Goal: Transaction & Acquisition: Purchase product/service

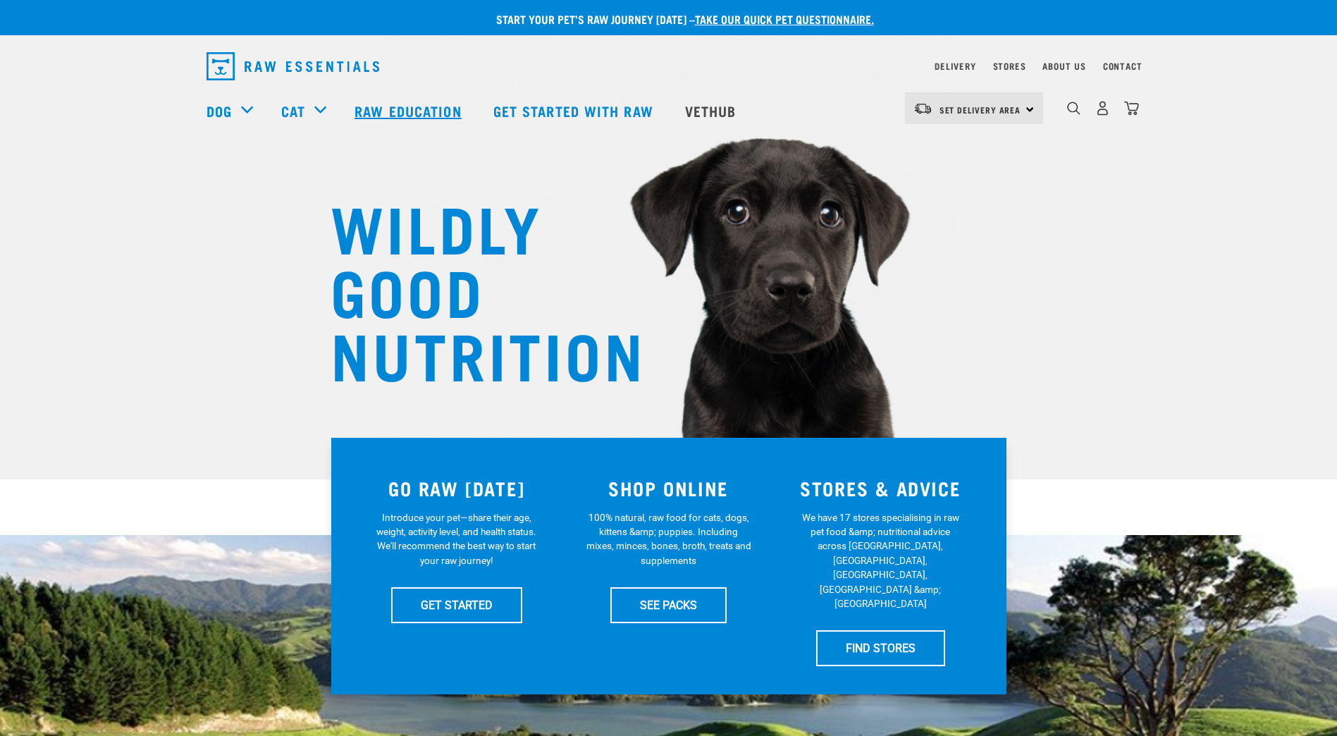
click at [416, 110] on link "Raw Education" at bounding box center [409, 110] width 138 height 56
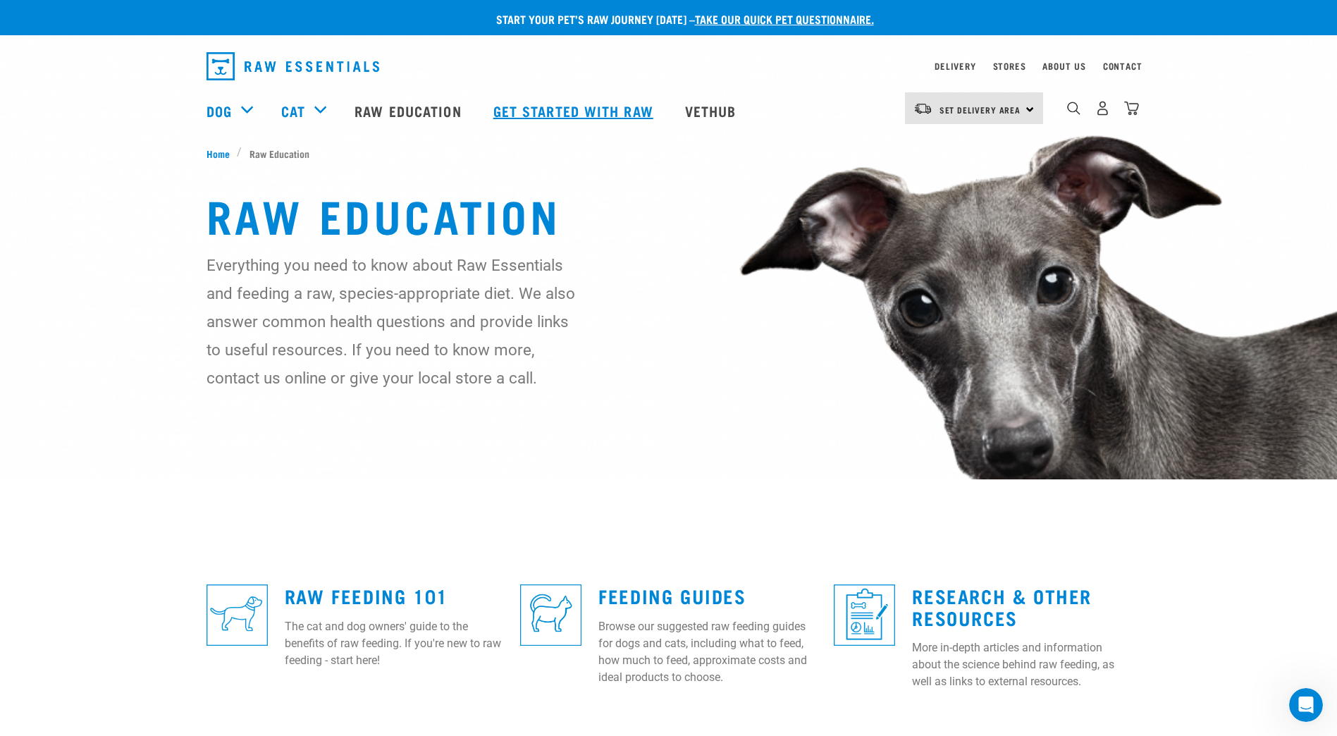
click at [550, 108] on link "Get started with Raw" at bounding box center [575, 110] width 192 height 56
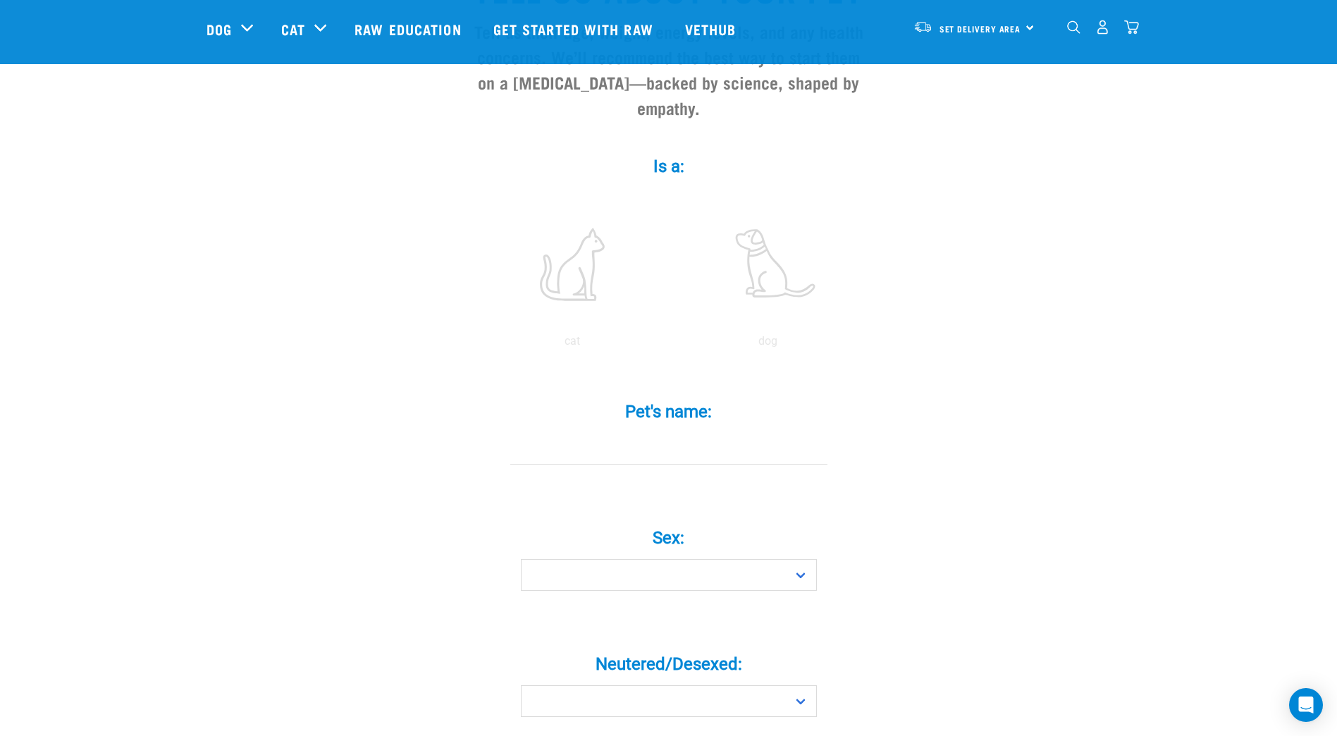
scroll to position [165, 0]
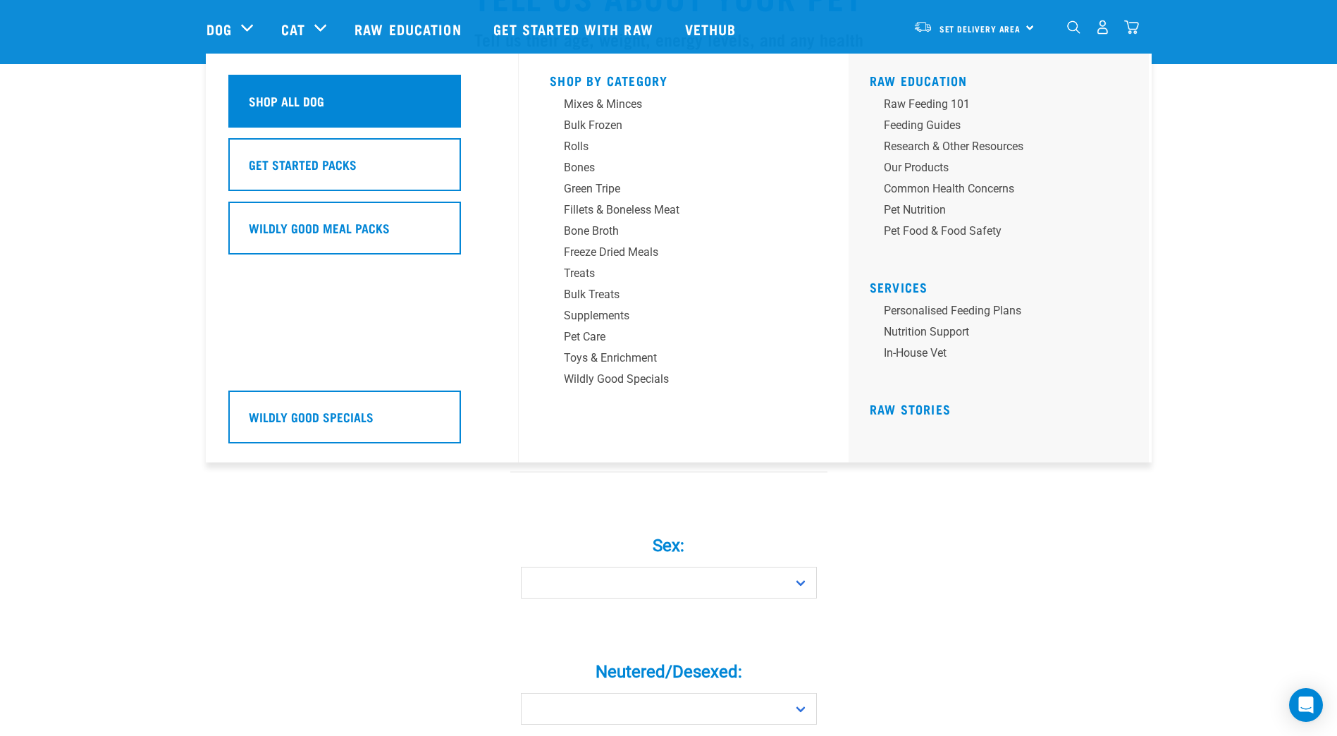
click at [316, 107] on h5 "Shop All Dog" at bounding box center [286, 101] width 75 height 18
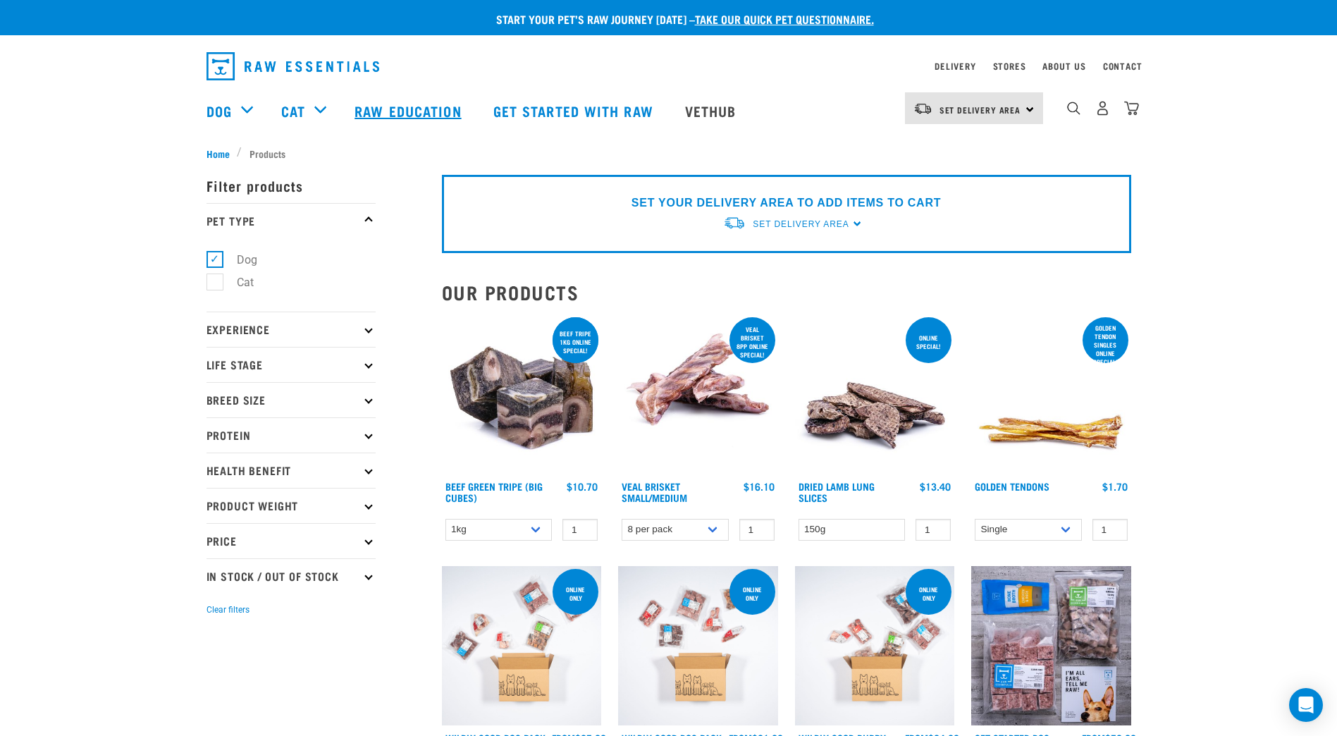
click at [398, 113] on link "Raw Education" at bounding box center [409, 110] width 138 height 56
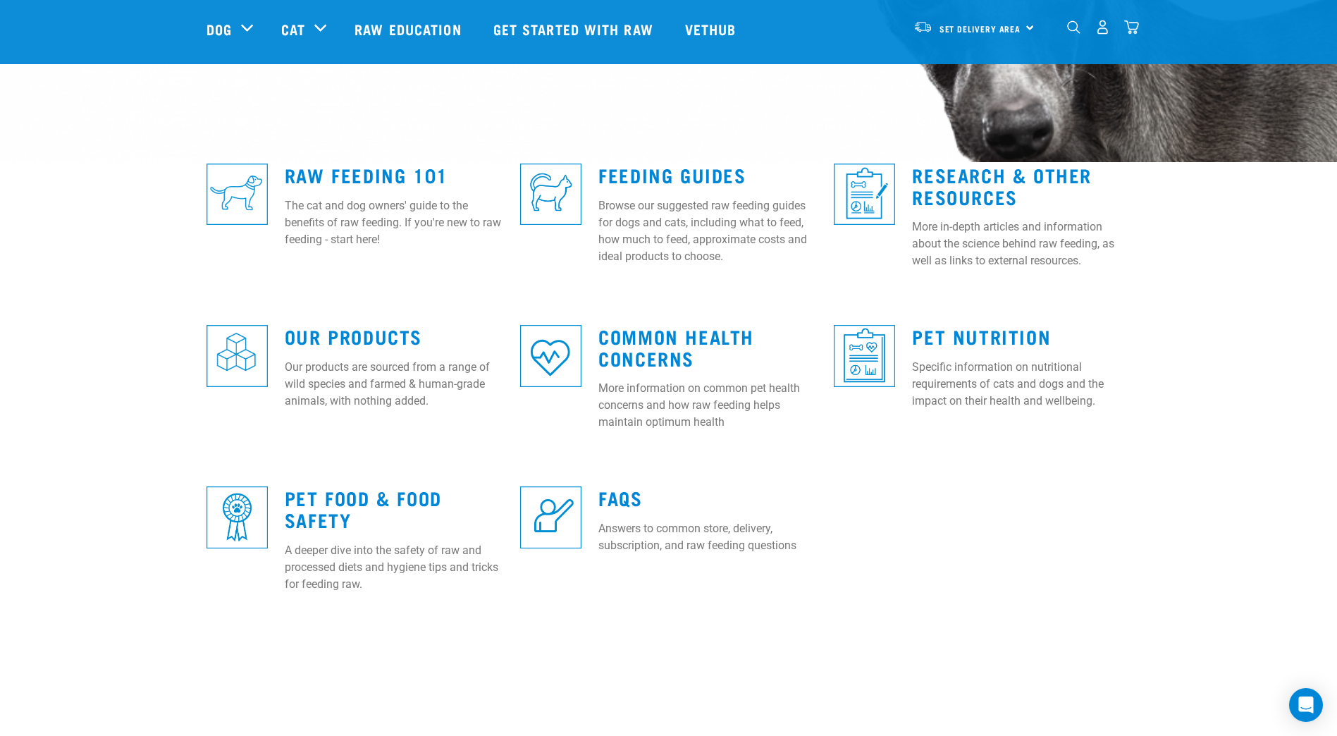
scroll to position [313, 0]
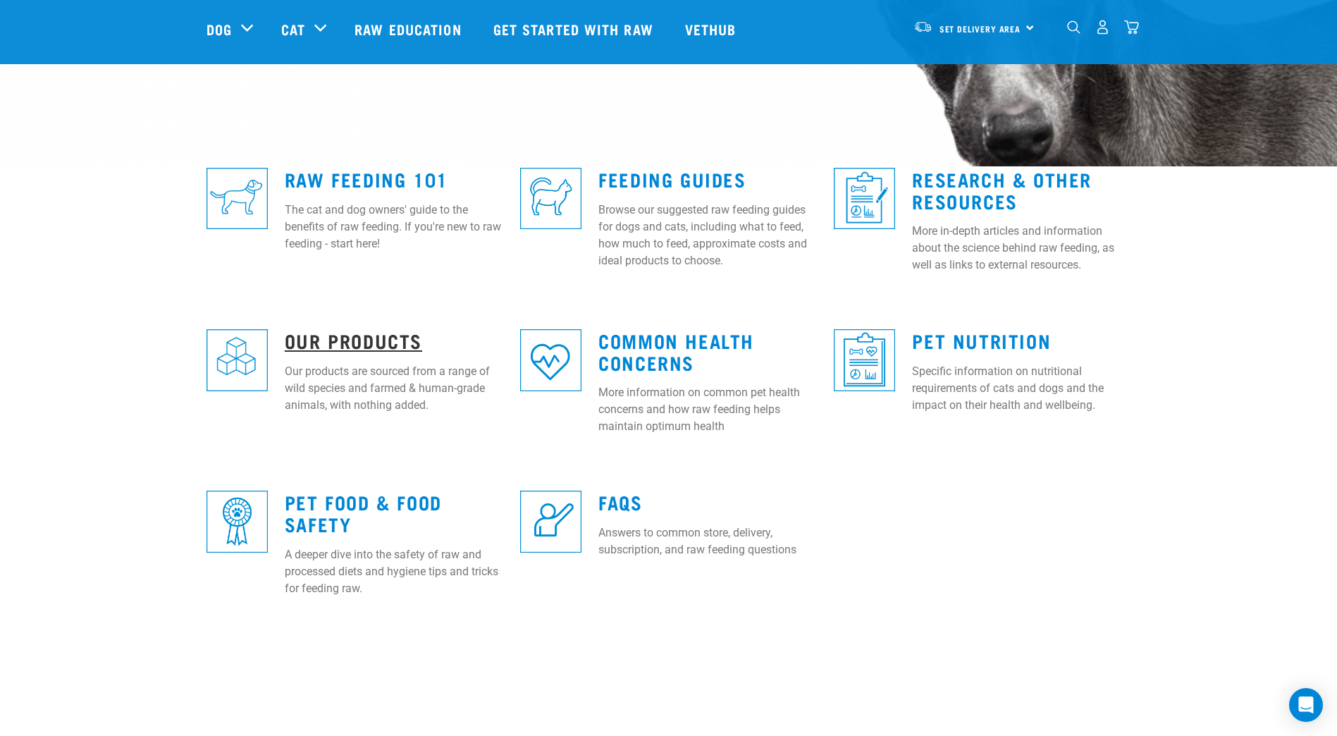
click at [332, 335] on link "Our Products" at bounding box center [353, 340] width 137 height 11
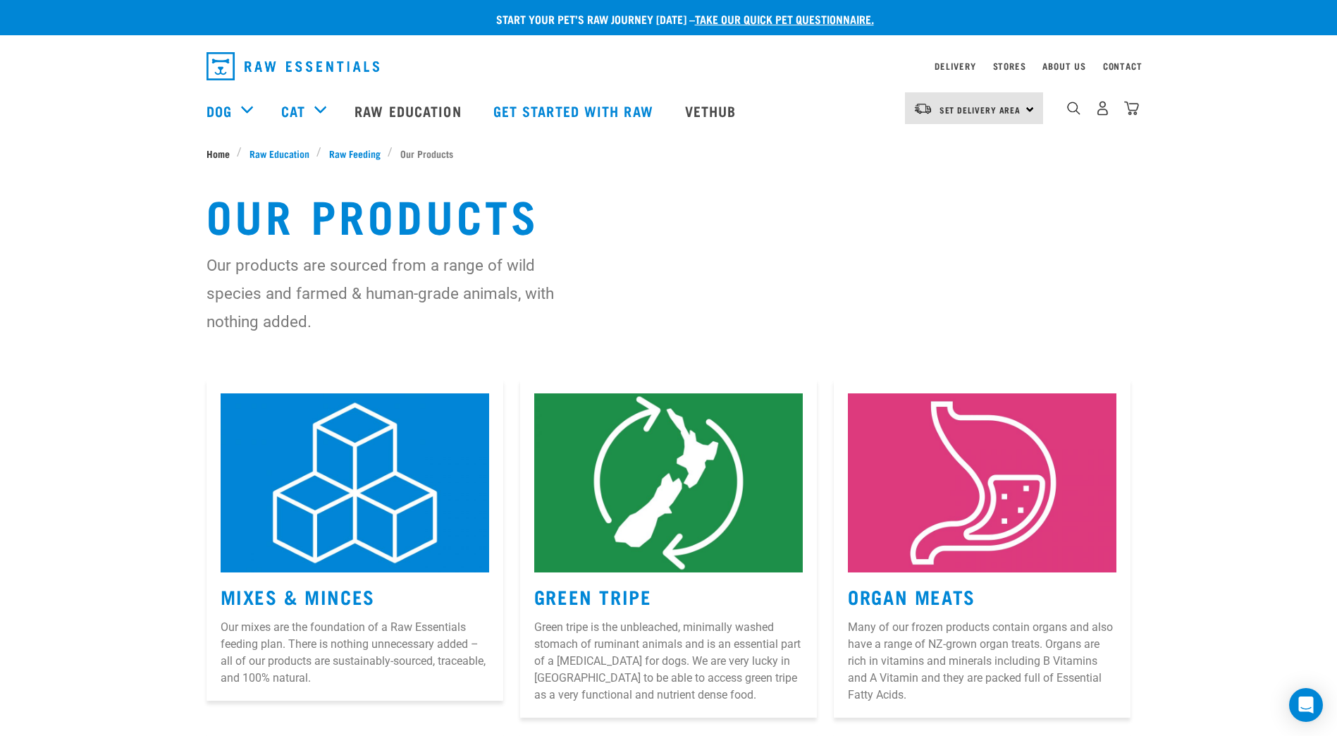
click at [216, 156] on span "Home" at bounding box center [218, 153] width 23 height 15
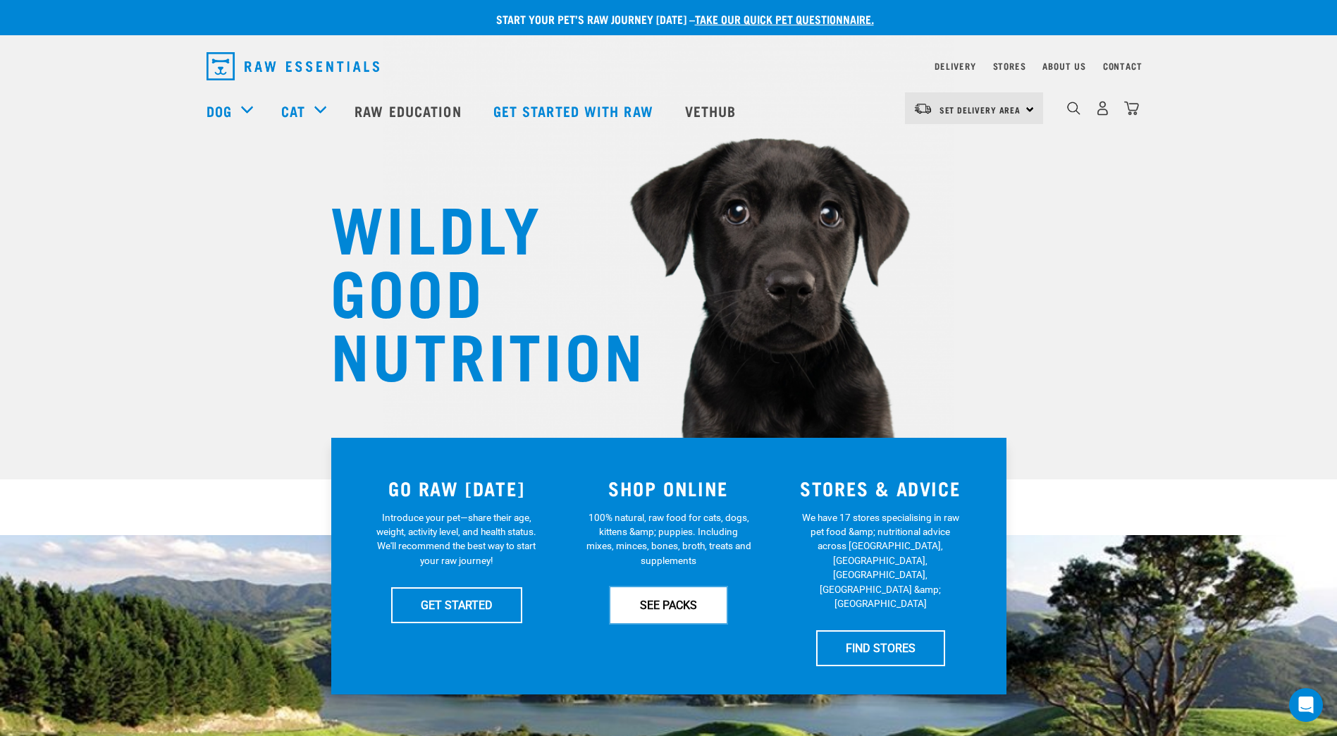
click at [687, 608] on link "SEE PACKS" at bounding box center [669, 604] width 116 height 35
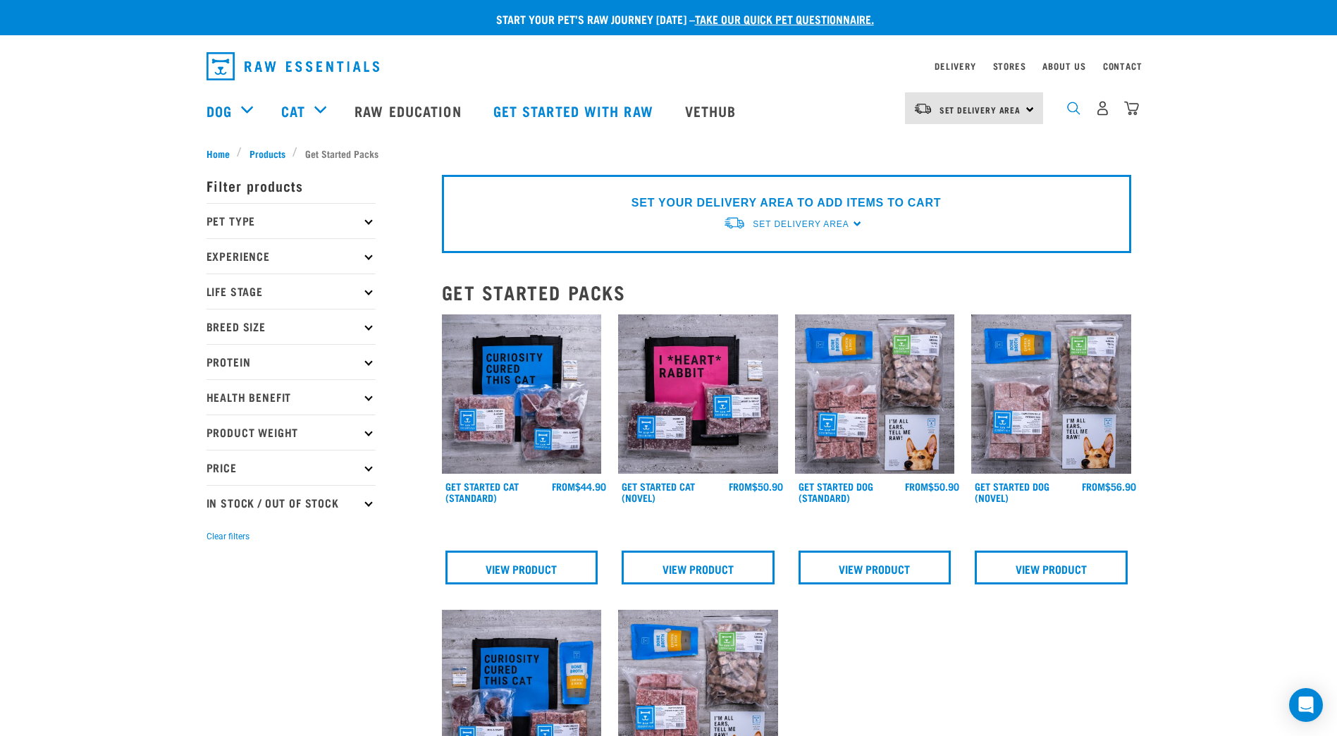
click at [1069, 111] on img "dropdown navigation" at bounding box center [1073, 108] width 13 height 13
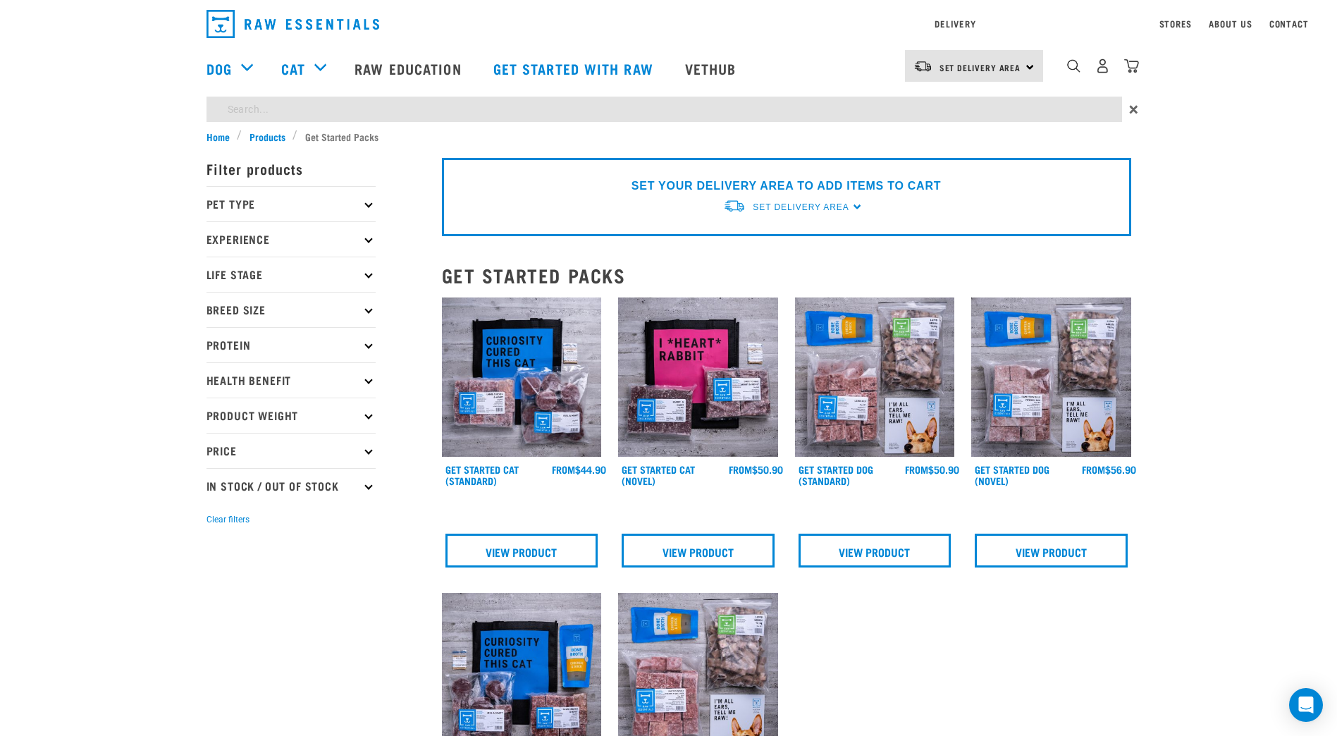
click at [429, 147] on div "Start your pet’s raw journey today – take our quick pet questionnaire. Delivery…" at bounding box center [668, 570] width 1337 height 1141
type input "goat"
click at [434, 106] on input "goat" at bounding box center [665, 109] width 916 height 25
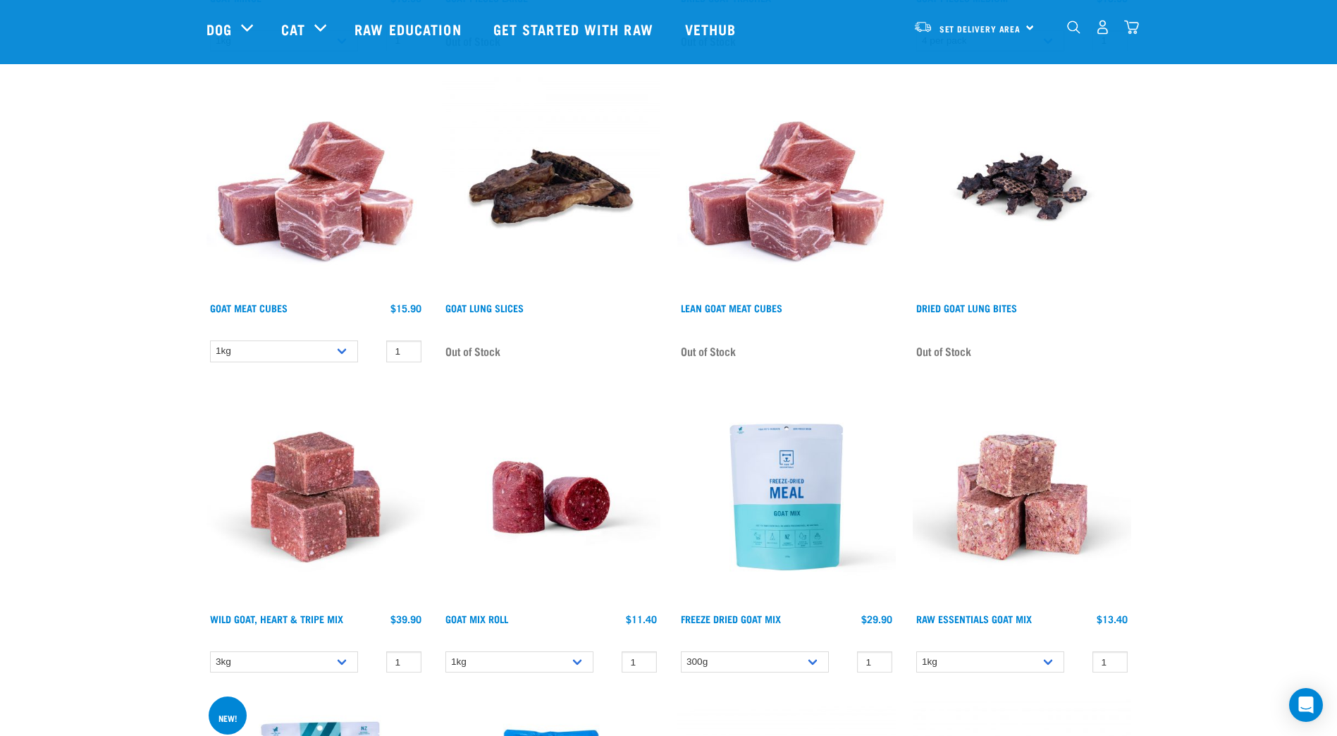
scroll to position [773, 0]
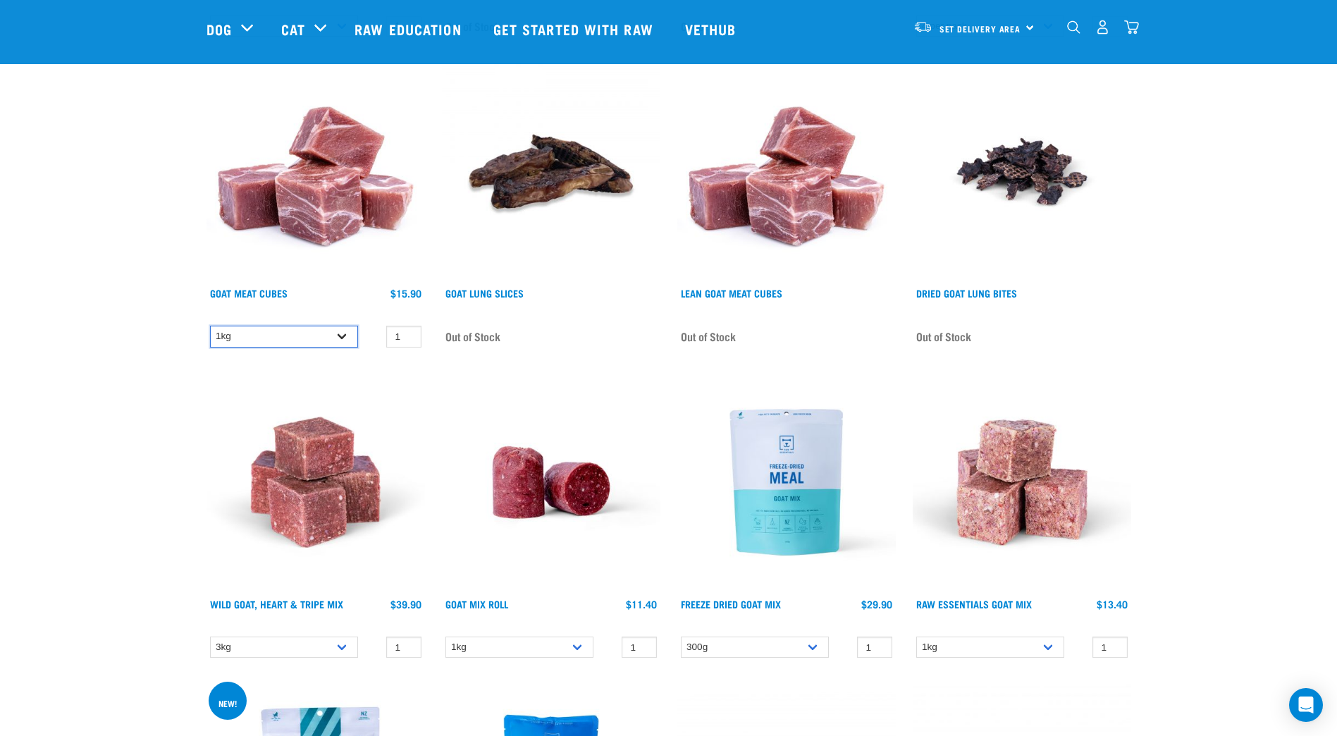
click at [340, 335] on select "1kg" at bounding box center [284, 337] width 148 height 22
click at [210, 326] on select "1kg" at bounding box center [284, 337] width 148 height 22
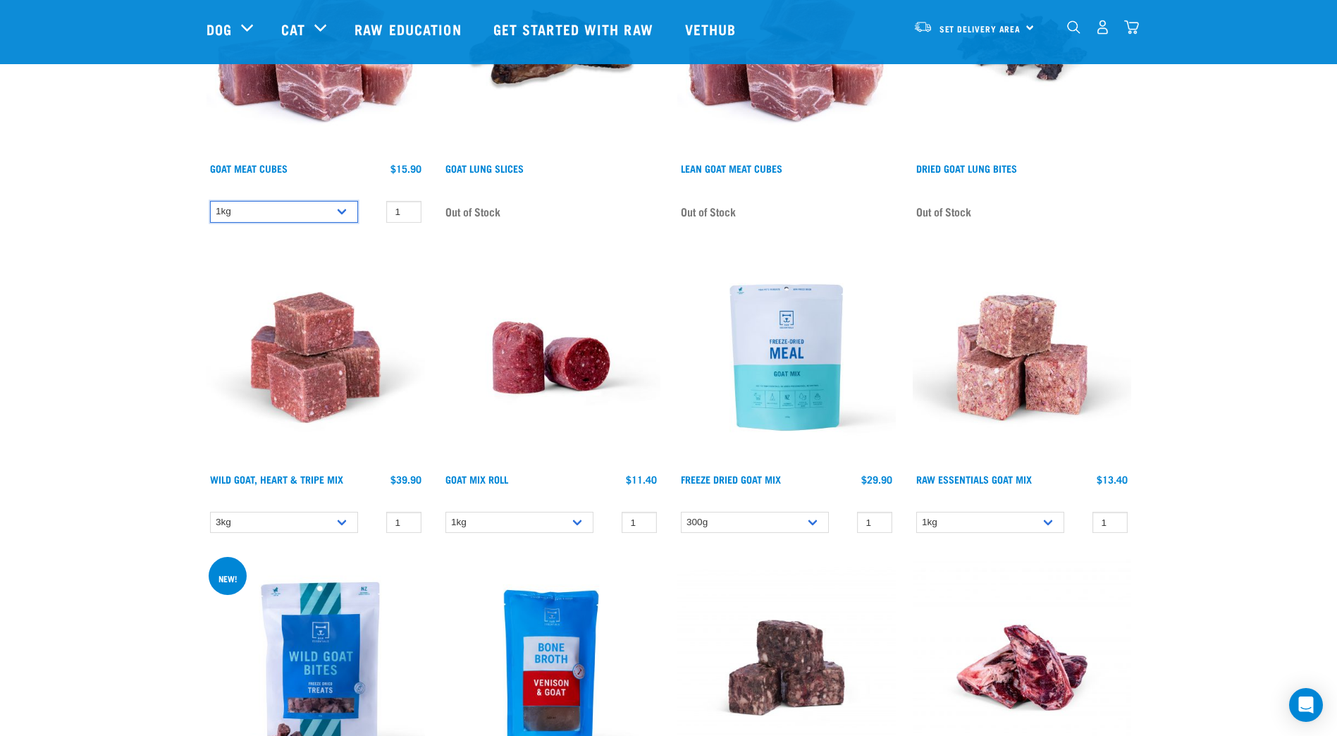
scroll to position [876, 0]
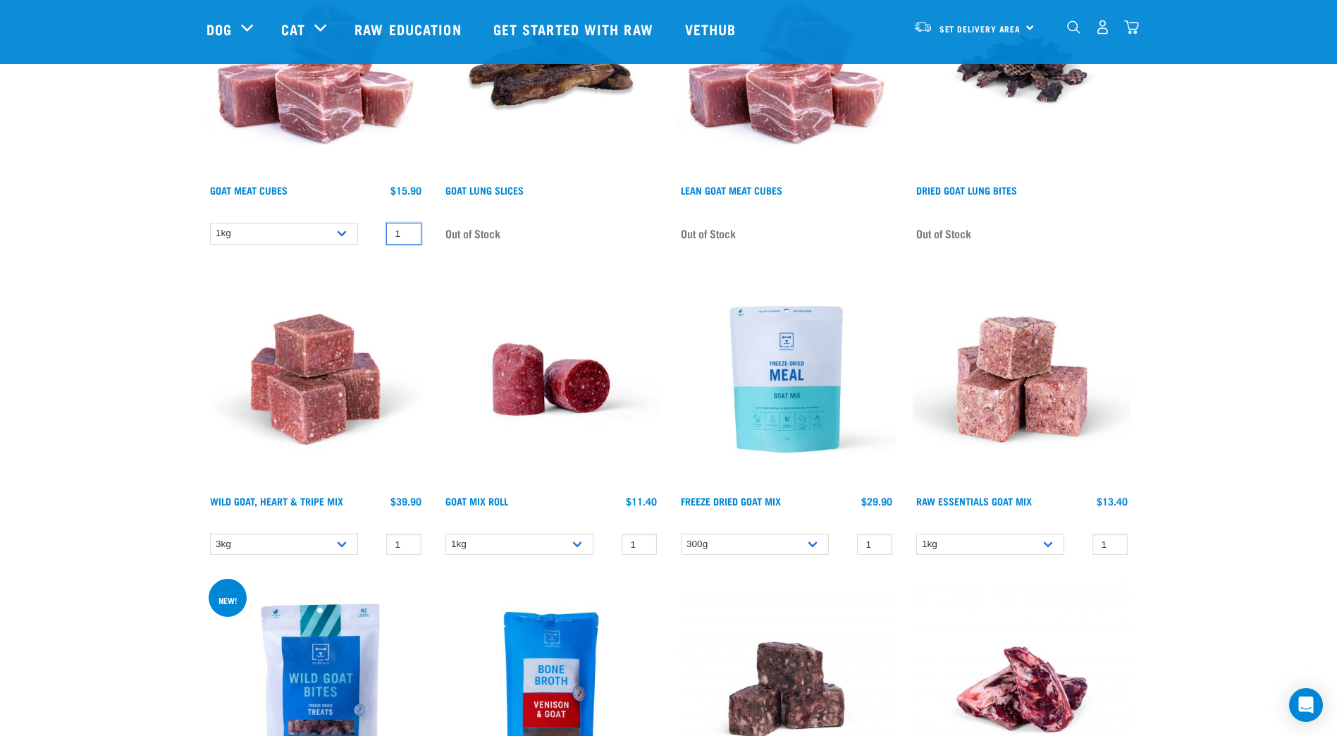
click at [392, 231] on input "1" at bounding box center [403, 234] width 35 height 22
drag, startPoint x: 399, startPoint y: 232, endPoint x: 409, endPoint y: 240, distance: 13.0
click at [424, 238] on div "1kg 1 0 100" at bounding box center [316, 233] width 219 height 25
drag, startPoint x: 399, startPoint y: 231, endPoint x: 369, endPoint y: 233, distance: 30.4
click at [369, 233] on div "1 0 100" at bounding box center [389, 234] width 63 height 22
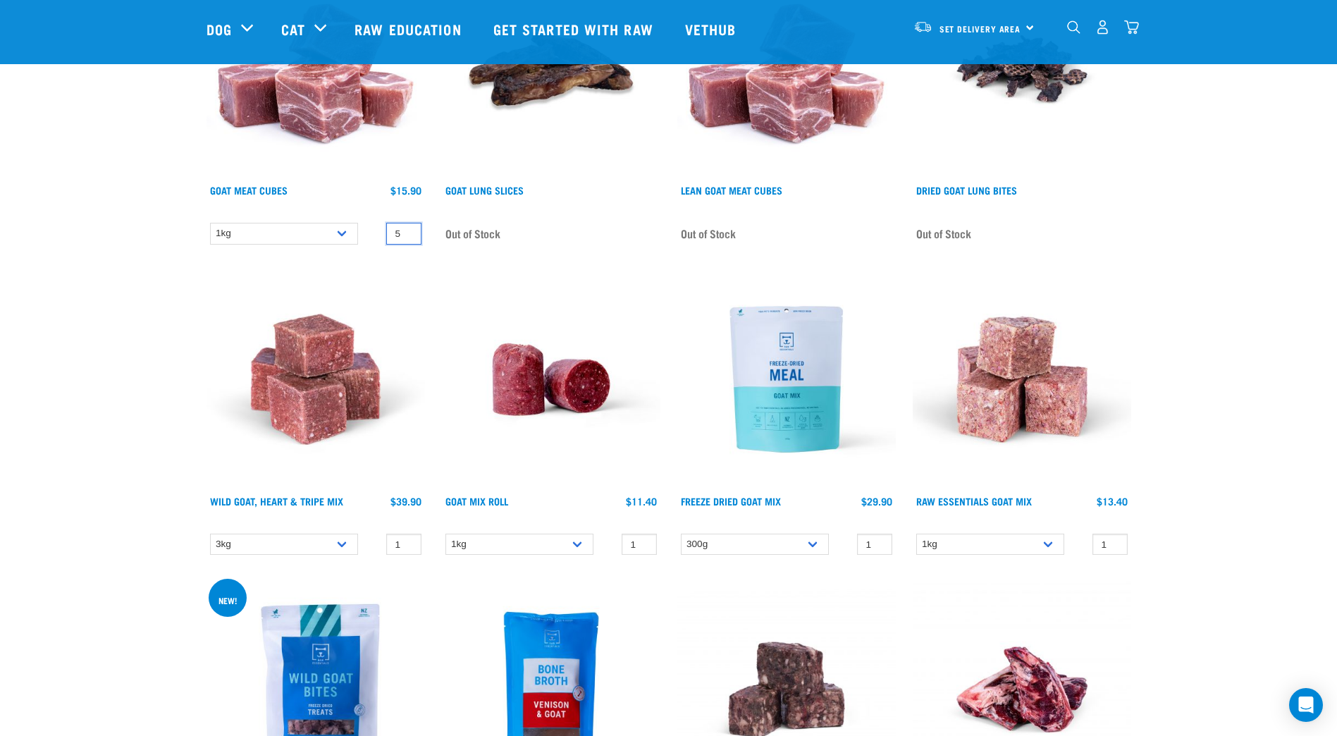
type input "5"
click at [434, 264] on div "Goat Mix Roll 1 0 100" at bounding box center [551, 417] width 235 height 311
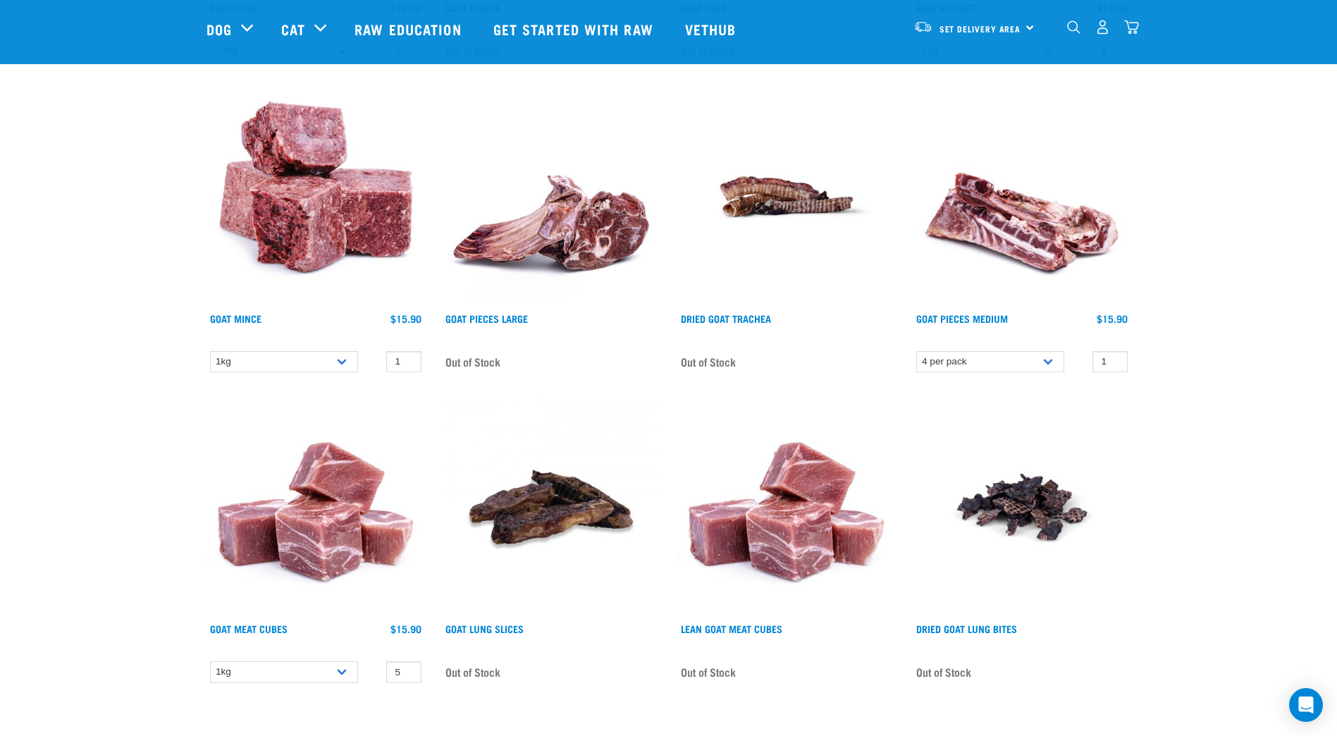
scroll to position [458, 0]
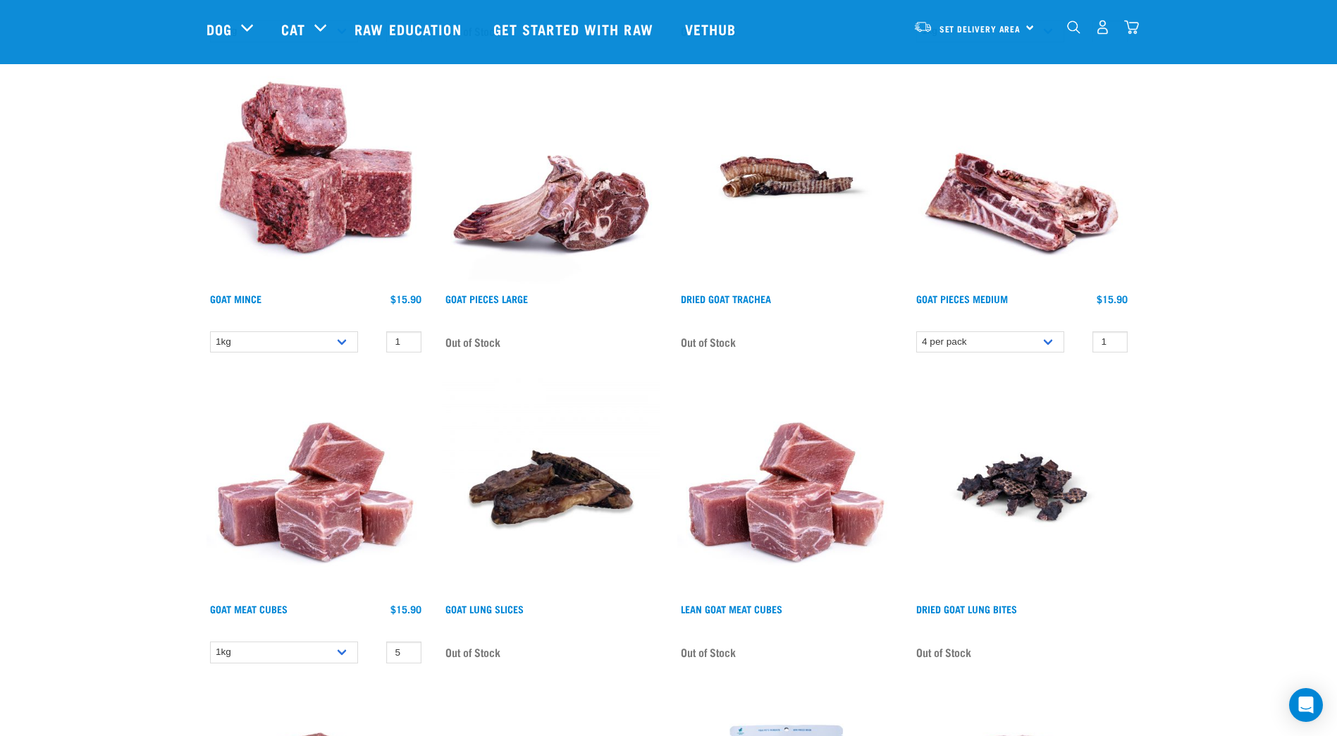
click at [298, 516] on img at bounding box center [316, 487] width 219 height 219
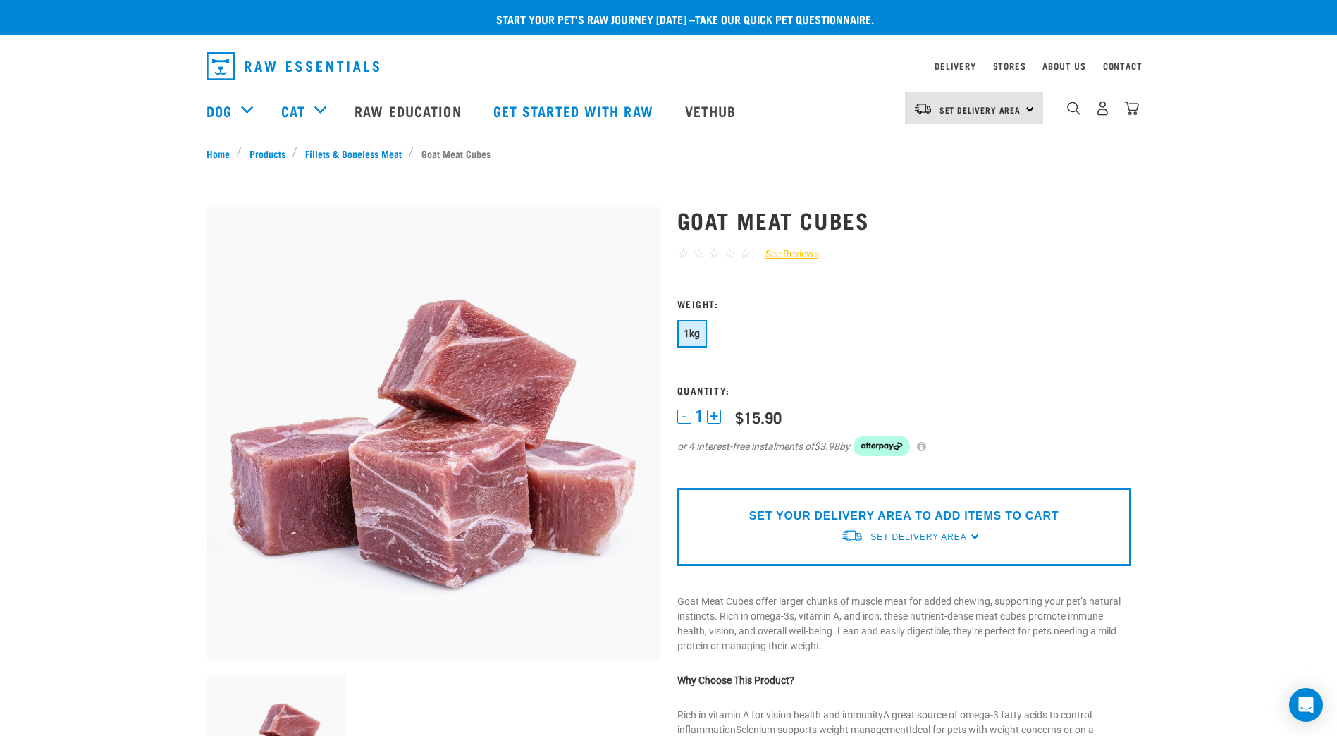
click at [714, 416] on button "+" at bounding box center [714, 417] width 14 height 14
click at [1105, 115] on img "dropdown navigation" at bounding box center [1103, 108] width 15 height 15
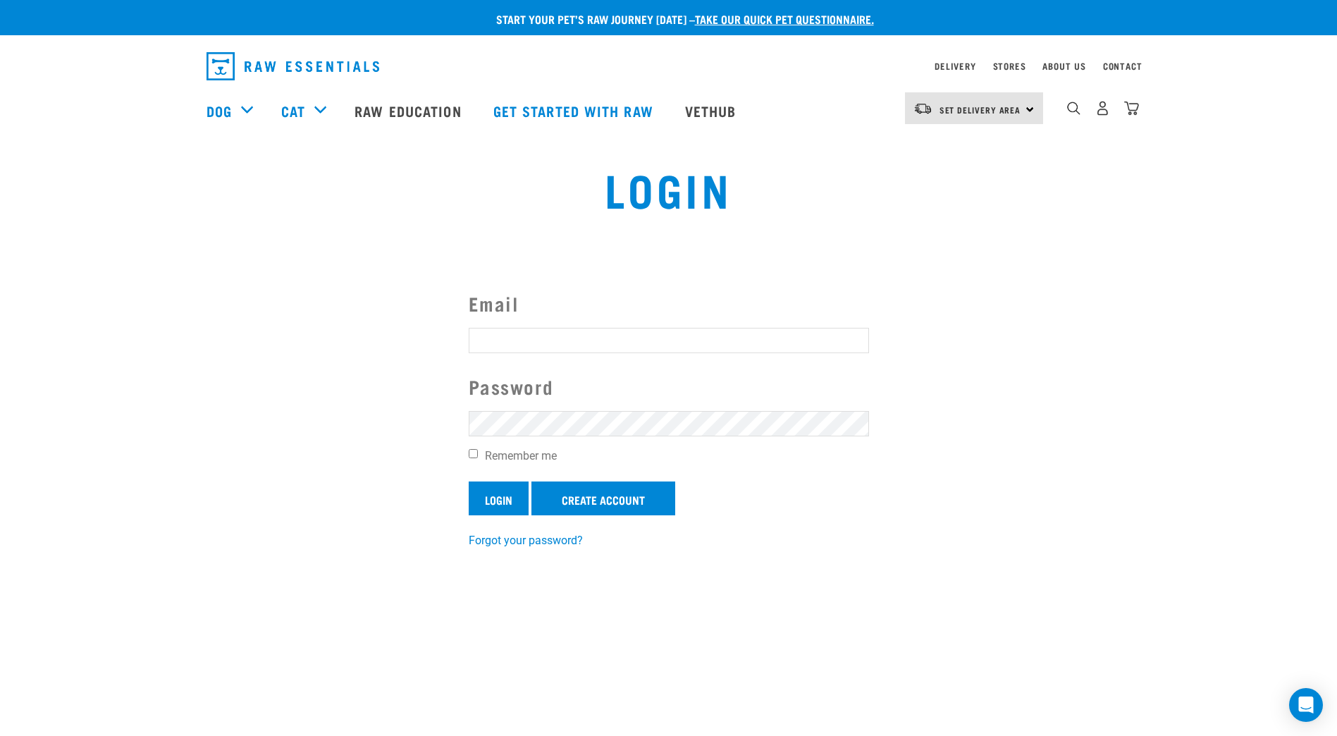
type input "Jeremy.O'Brien@wellingtonzoo.com"
click at [503, 489] on input "Login" at bounding box center [499, 498] width 60 height 34
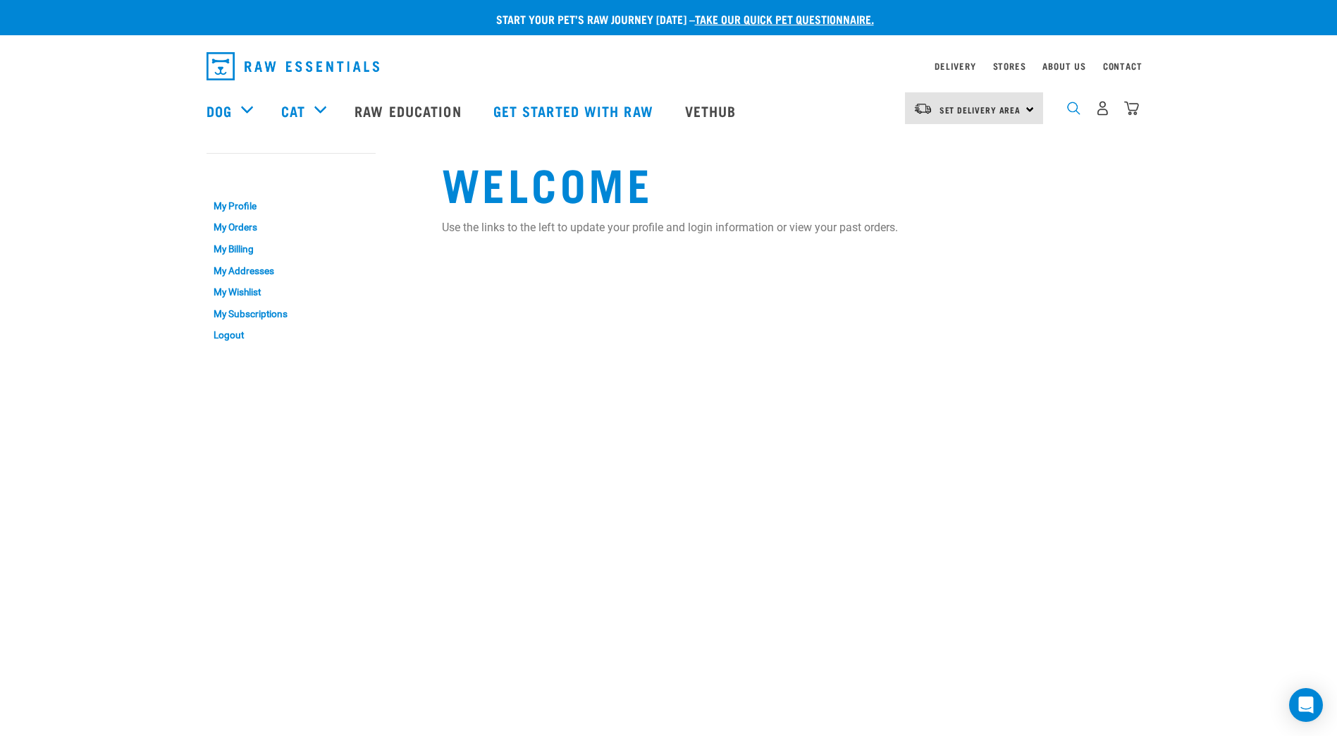
click at [1072, 109] on img "dropdown navigation" at bounding box center [1073, 108] width 13 height 13
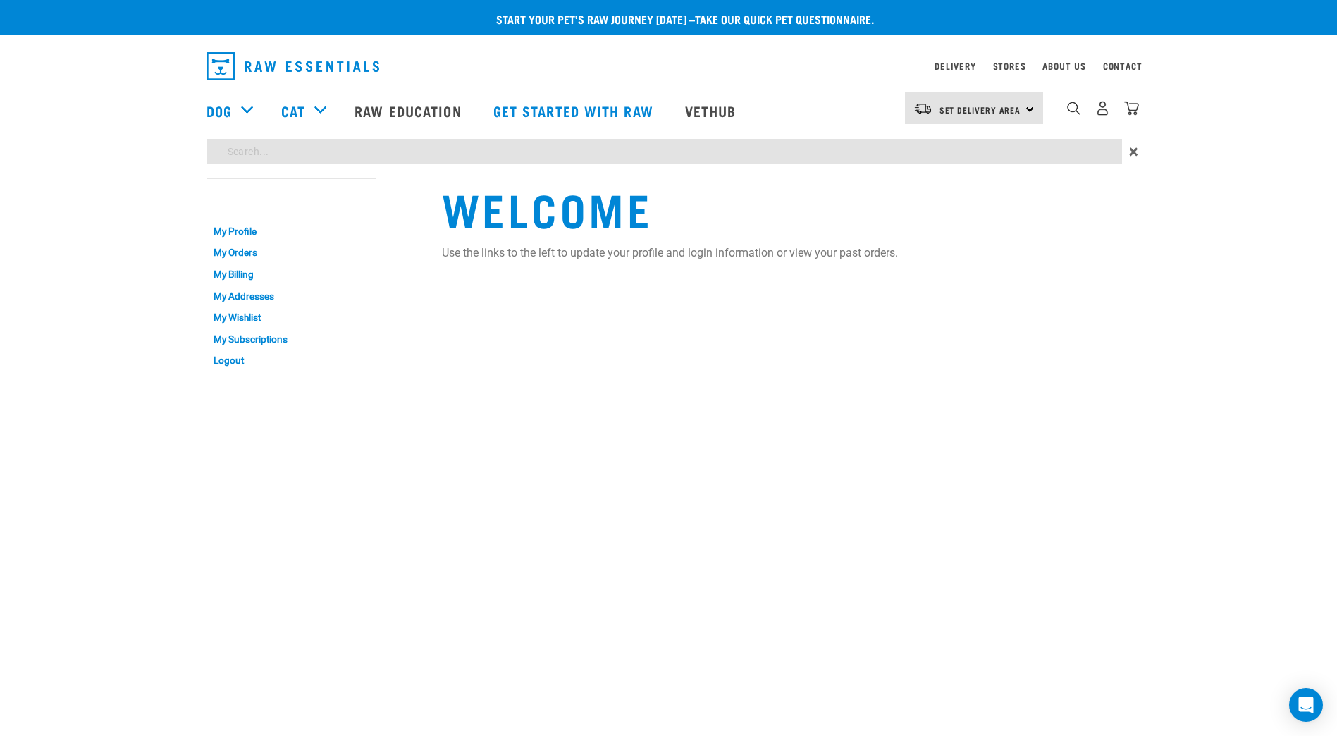
click at [404, 147] on div "Start your pet’s raw journey [DATE] – take our quick pet questionnaire. Deliver…" at bounding box center [668, 189] width 1337 height 379
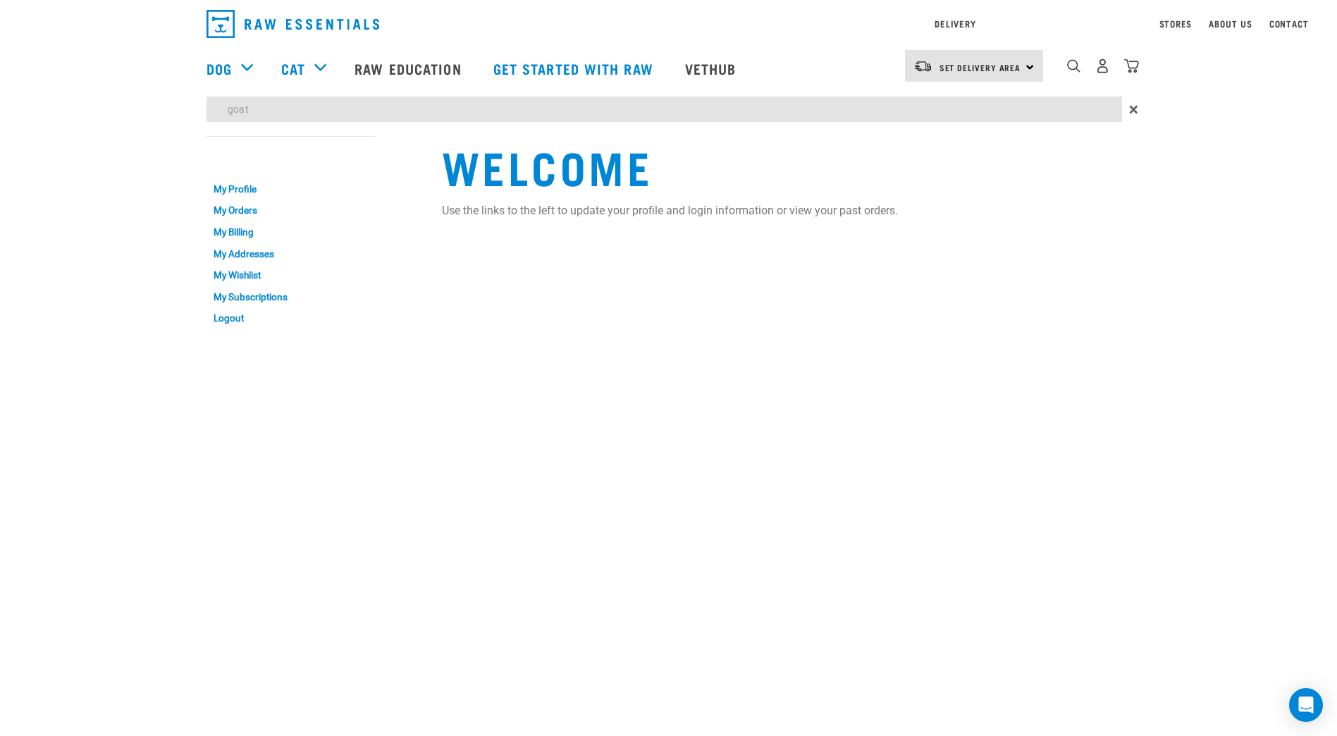
type input "goat"
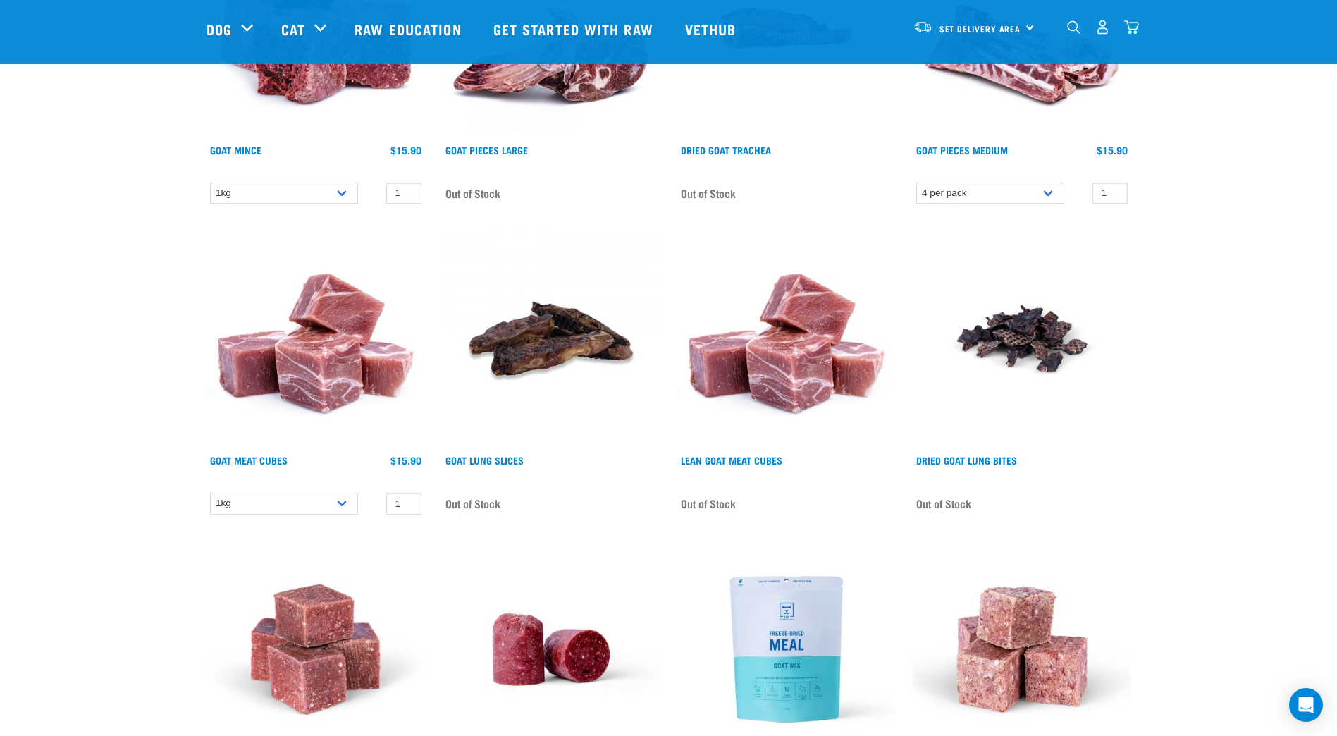
scroll to position [618, 0]
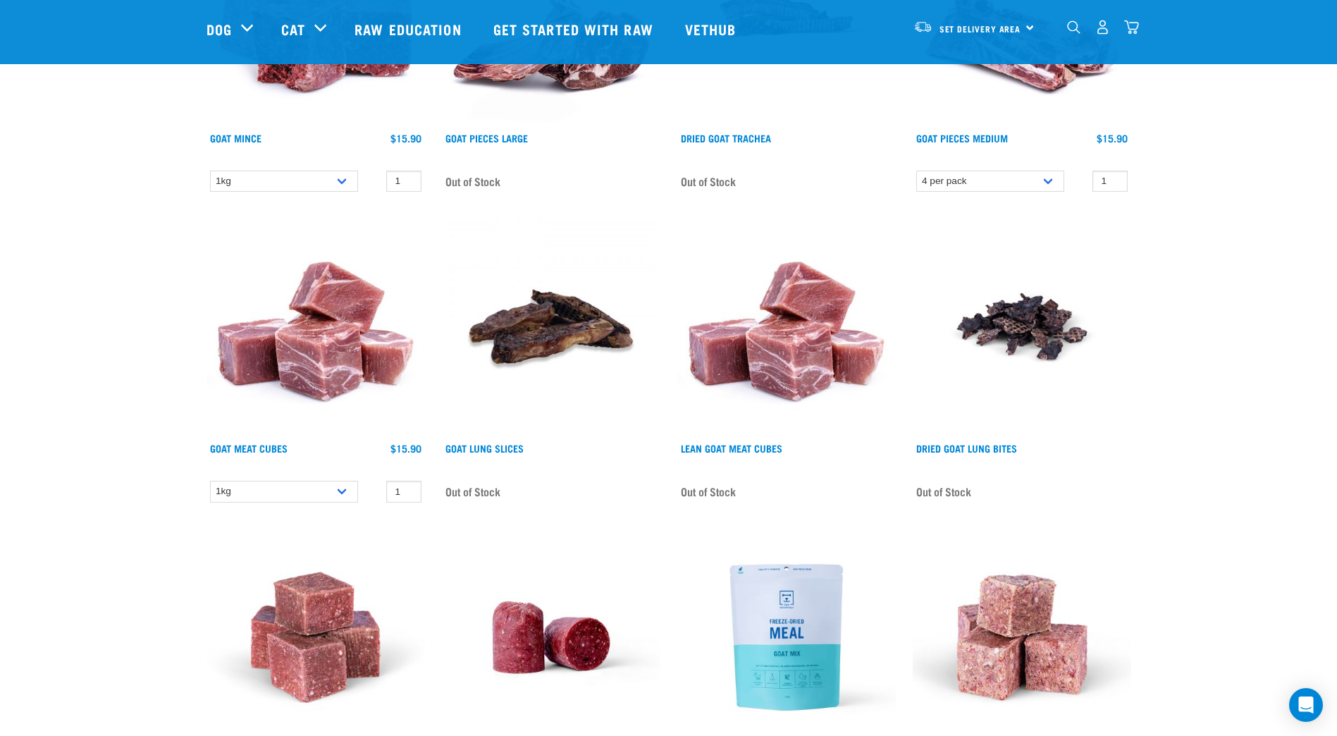
click at [333, 384] on img at bounding box center [316, 326] width 219 height 219
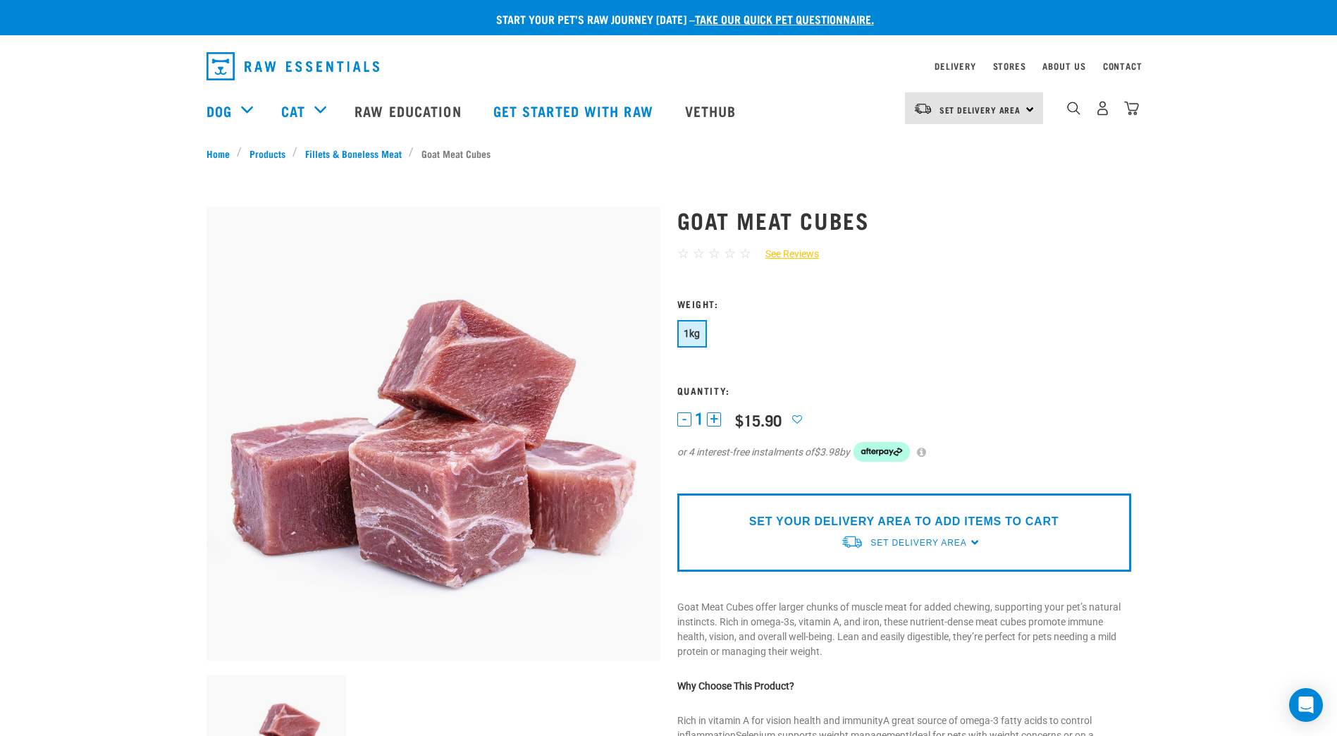
click at [713, 417] on button "+" at bounding box center [714, 419] width 14 height 14
click at [709, 417] on button "+" at bounding box center [714, 419] width 14 height 14
click at [1046, 319] on form "5" at bounding box center [904, 388] width 454 height 181
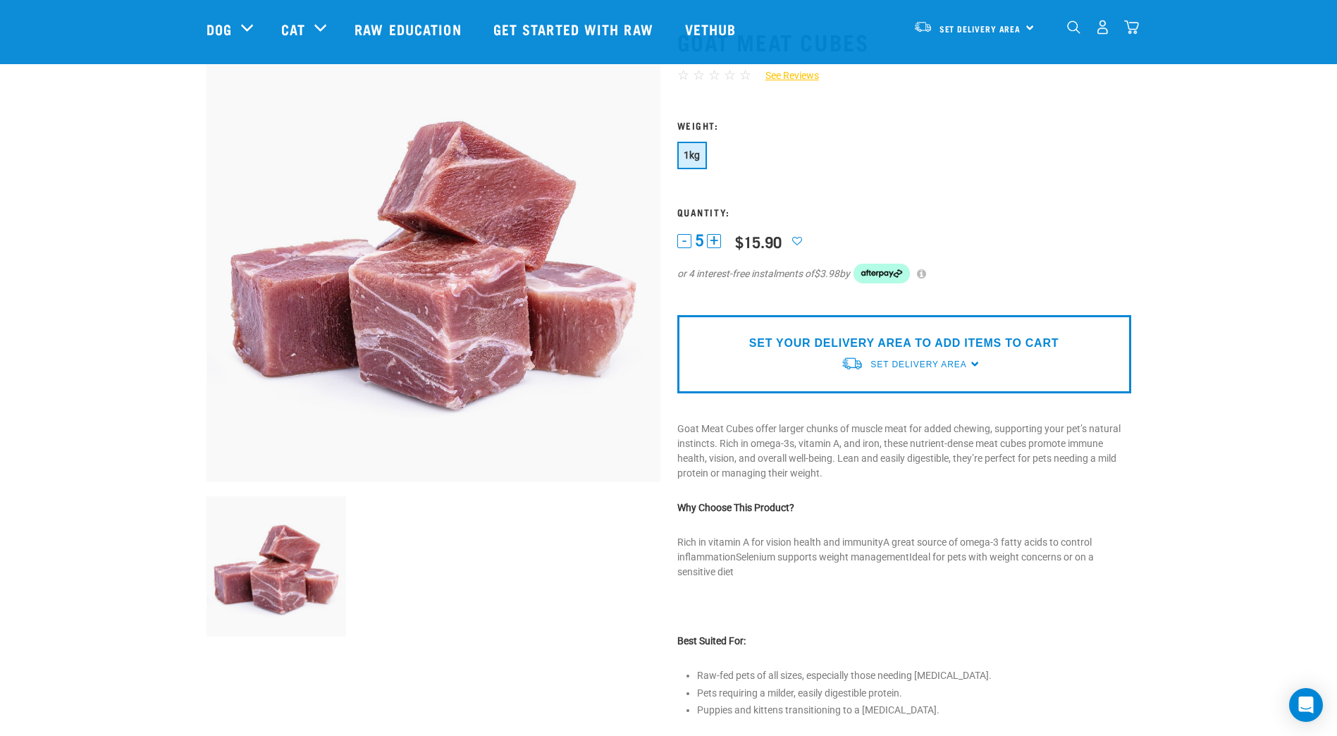
scroll to position [66, 0]
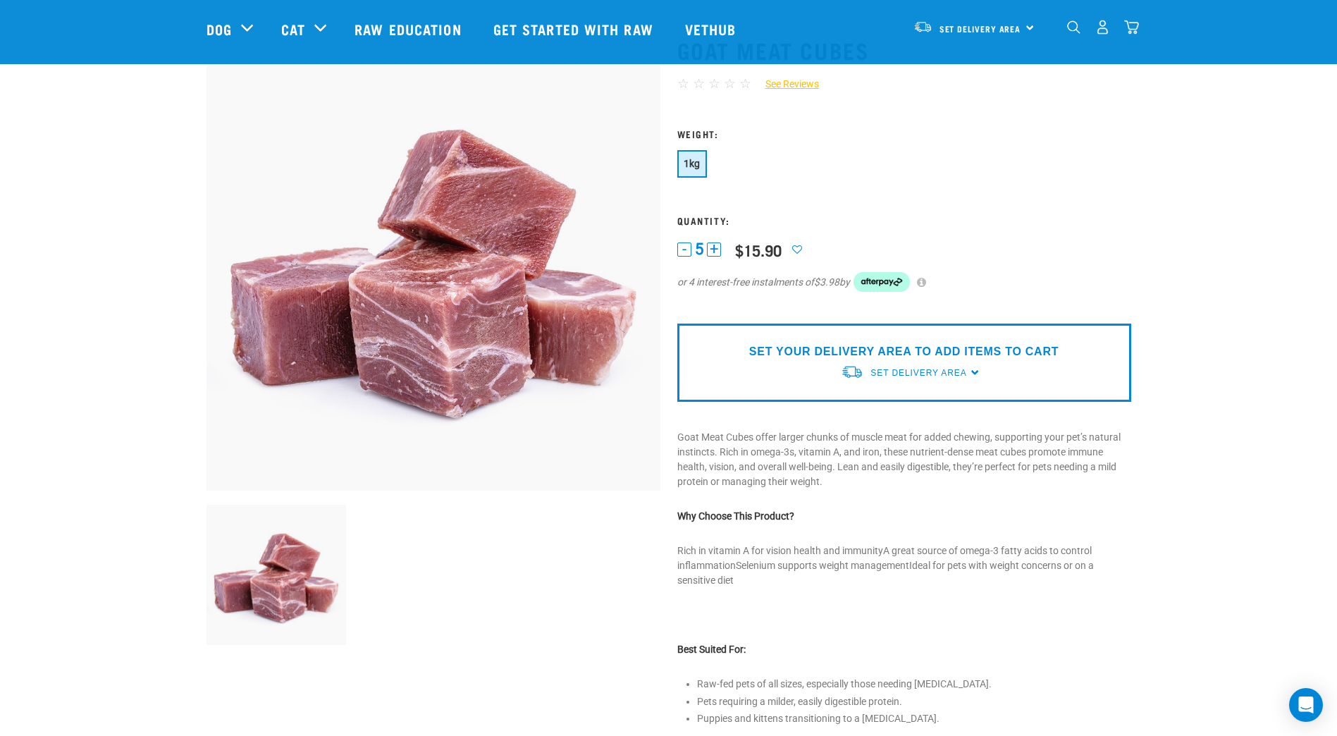
click at [971, 372] on div "SET YOUR DELIVERY AREA TO ADD ITEMS TO CART Set Delivery Area North Island Sout…" at bounding box center [904, 363] width 454 height 78
click at [932, 373] on span "Set Delivery Area" at bounding box center [919, 373] width 96 height 10
click at [907, 401] on link "[GEOGRAPHIC_DATA]" at bounding box center [911, 405] width 140 height 23
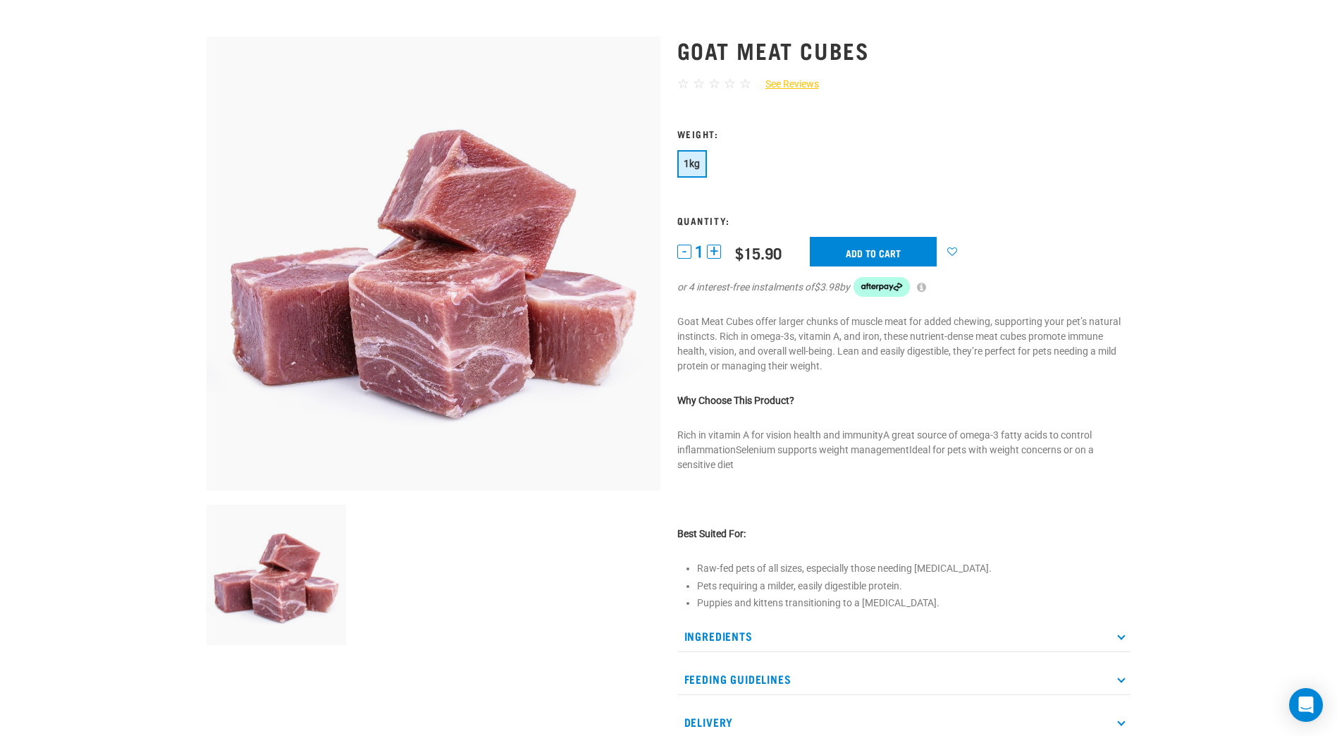
click at [713, 252] on button "+" at bounding box center [714, 252] width 14 height 14
click at [871, 245] on input "Add to cart" at bounding box center [873, 252] width 127 height 30
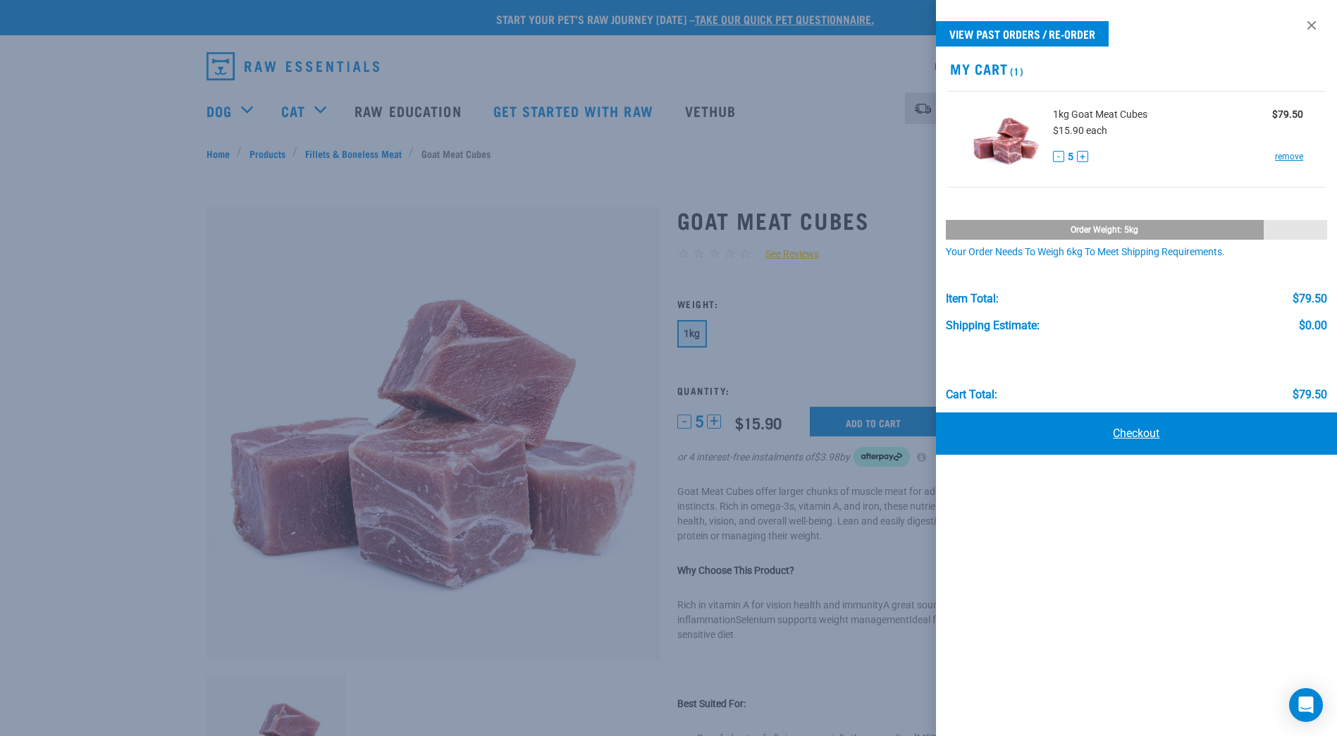
click at [1139, 434] on link "Checkout" at bounding box center [1136, 433] width 401 height 42
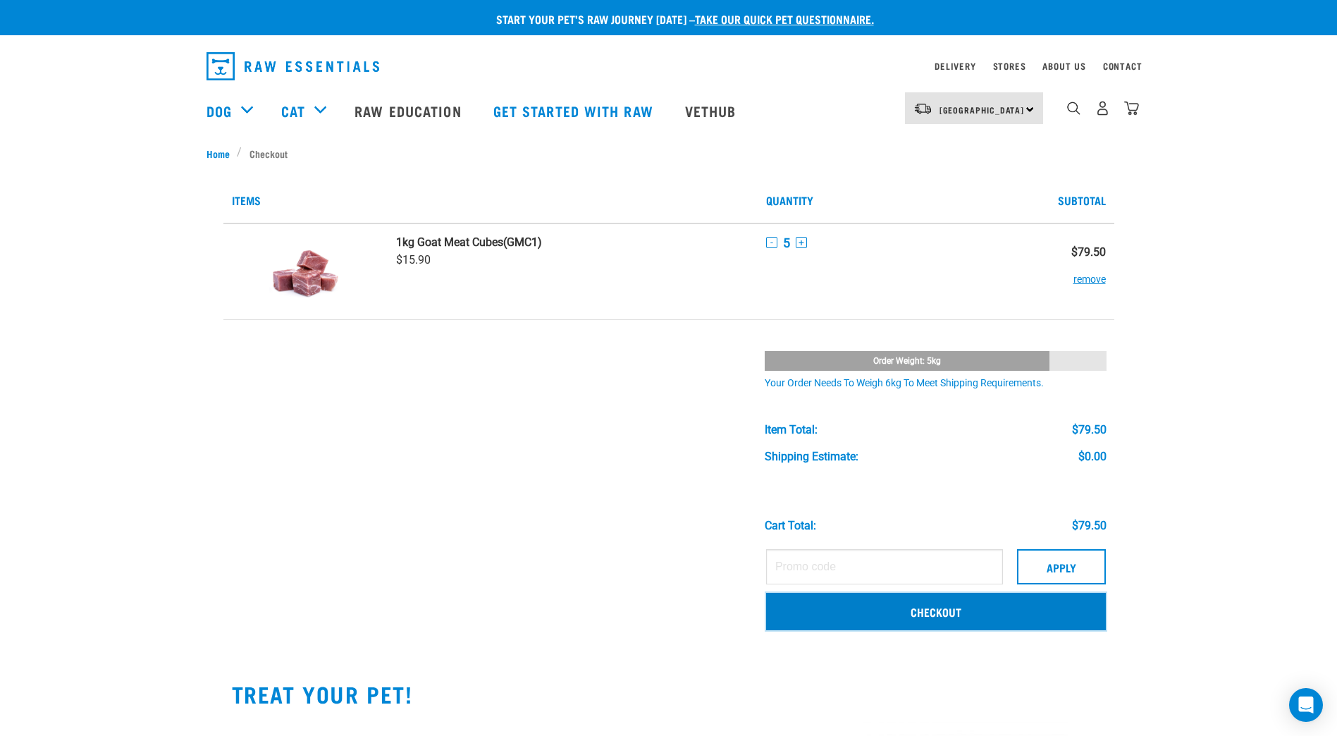
click at [947, 611] on link "Checkout" at bounding box center [936, 611] width 340 height 37
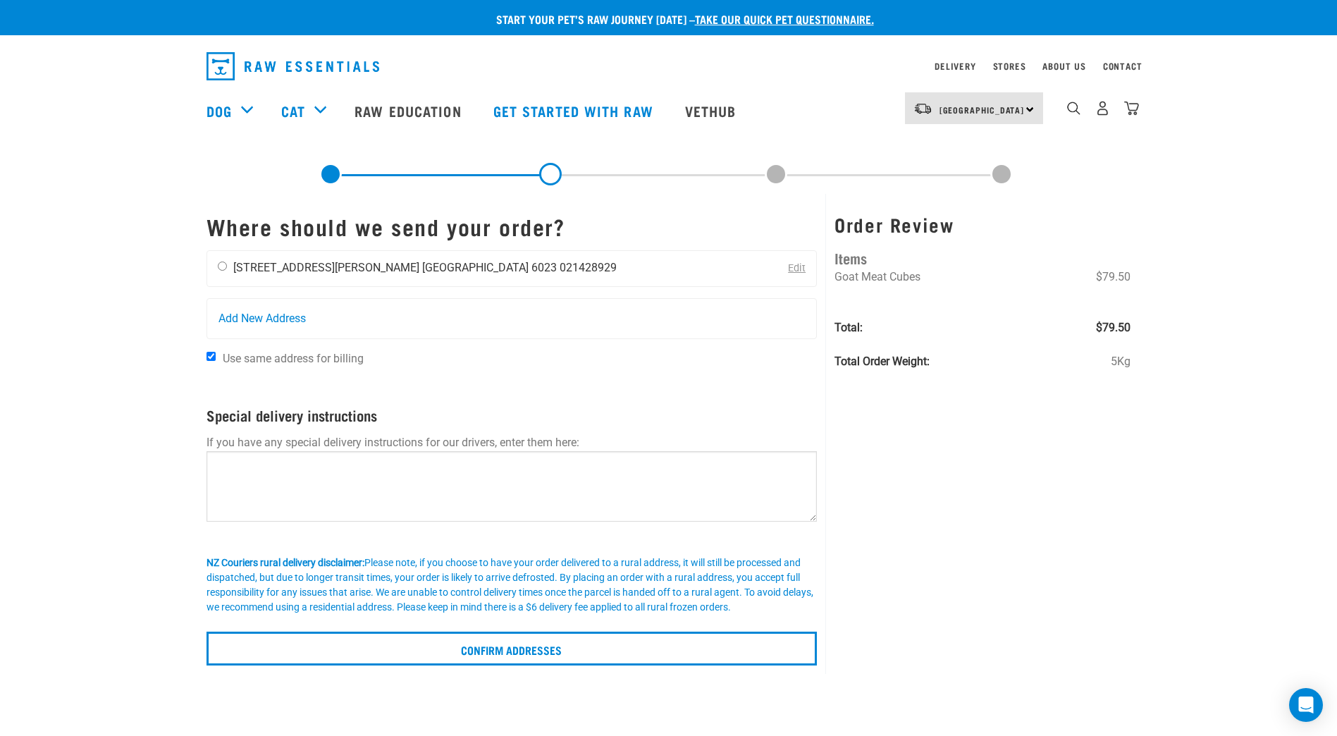
click at [225, 266] on input "radio" at bounding box center [222, 266] width 9 height 9
radio input "true"
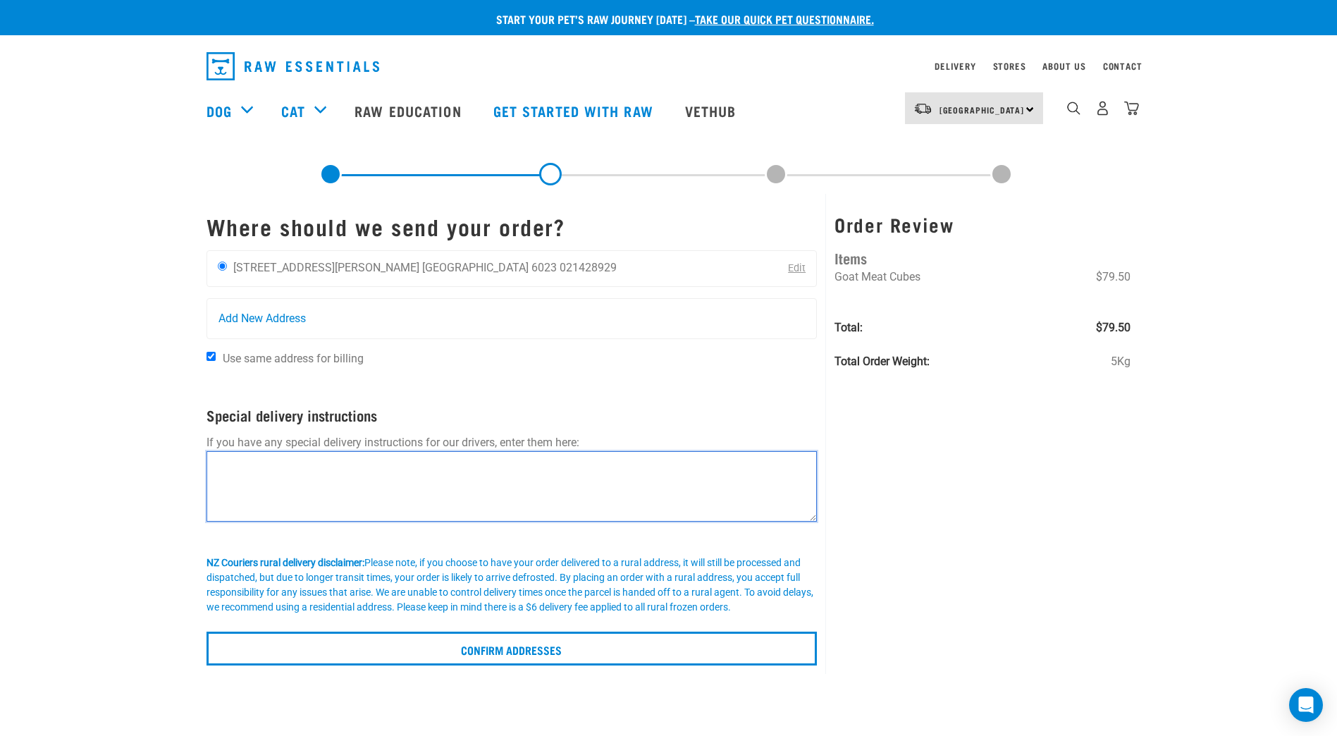
click at [247, 466] on textarea at bounding box center [512, 486] width 611 height 70
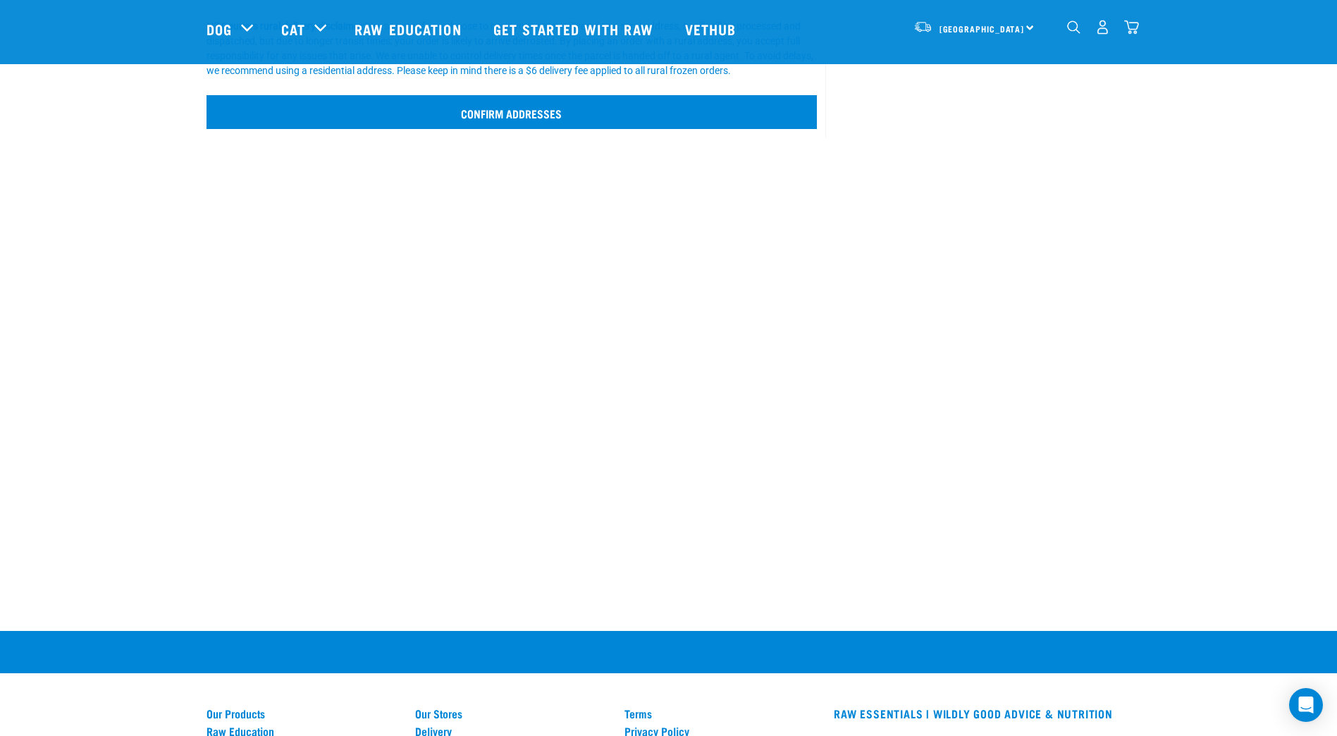
type textarea "Please deliver to rear entrance of the zoo to the Nutrition Centre,"
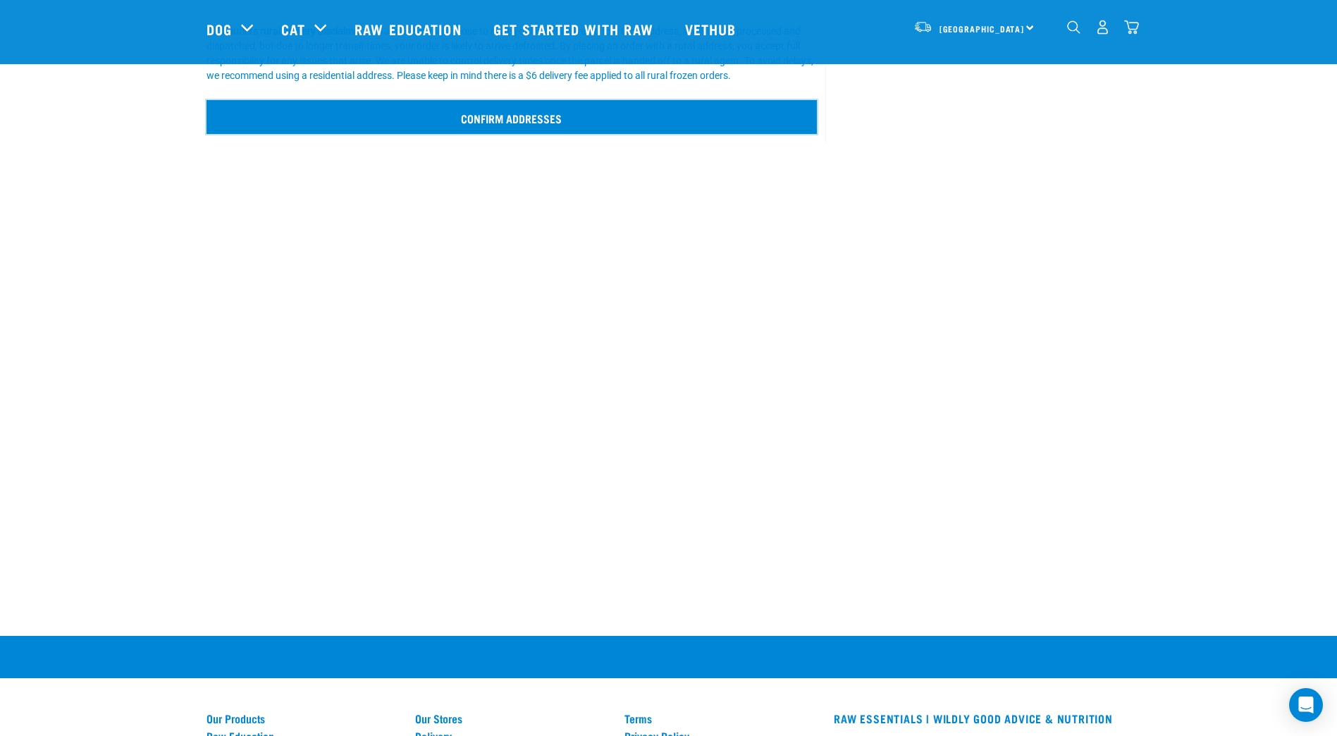
click at [539, 104] on input "Confirm addresses" at bounding box center [512, 117] width 611 height 34
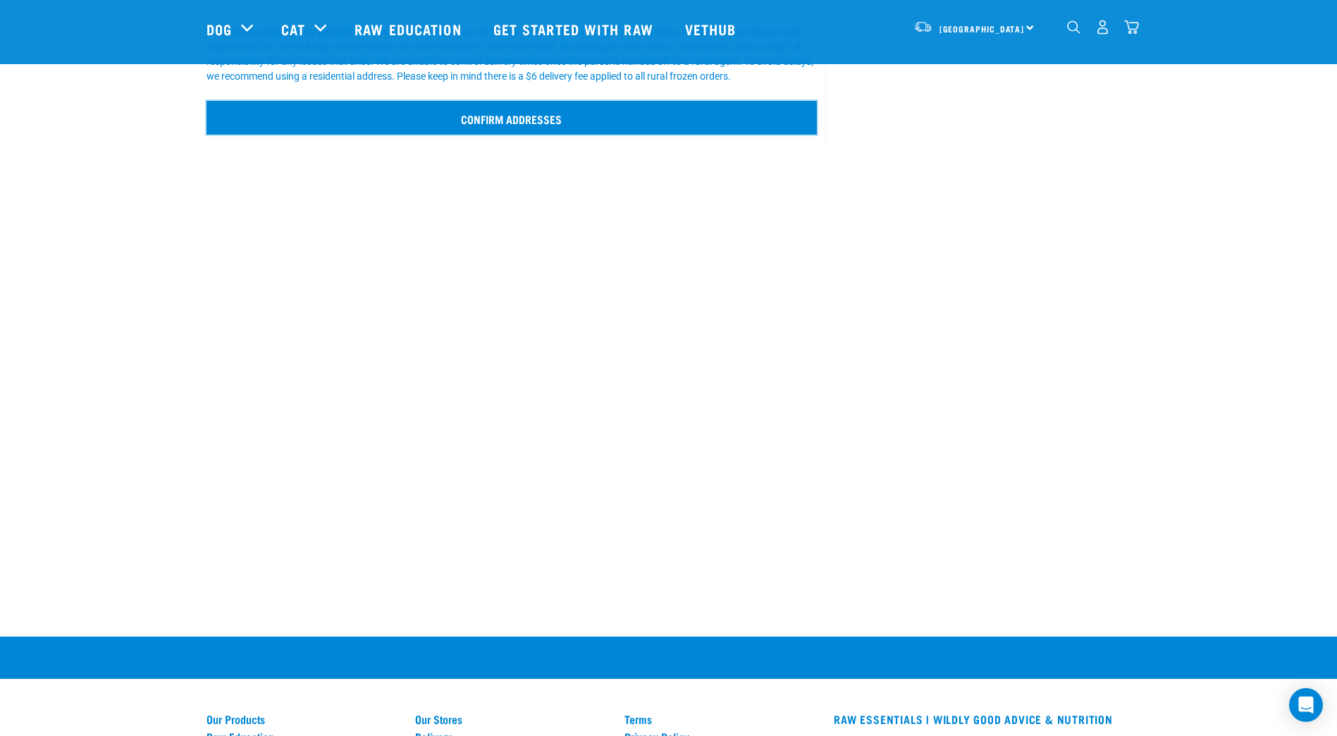
click at [529, 123] on input "Confirm addresses" at bounding box center [512, 118] width 611 height 34
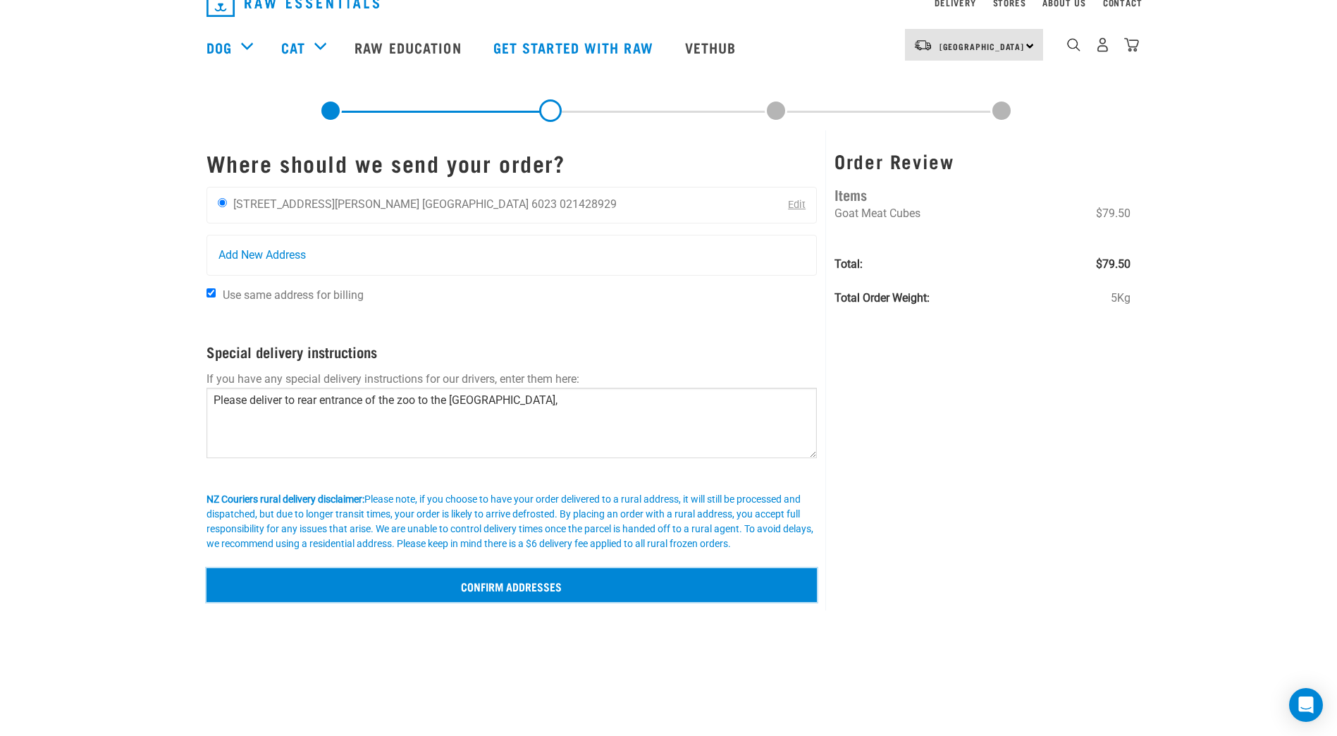
scroll to position [0, 0]
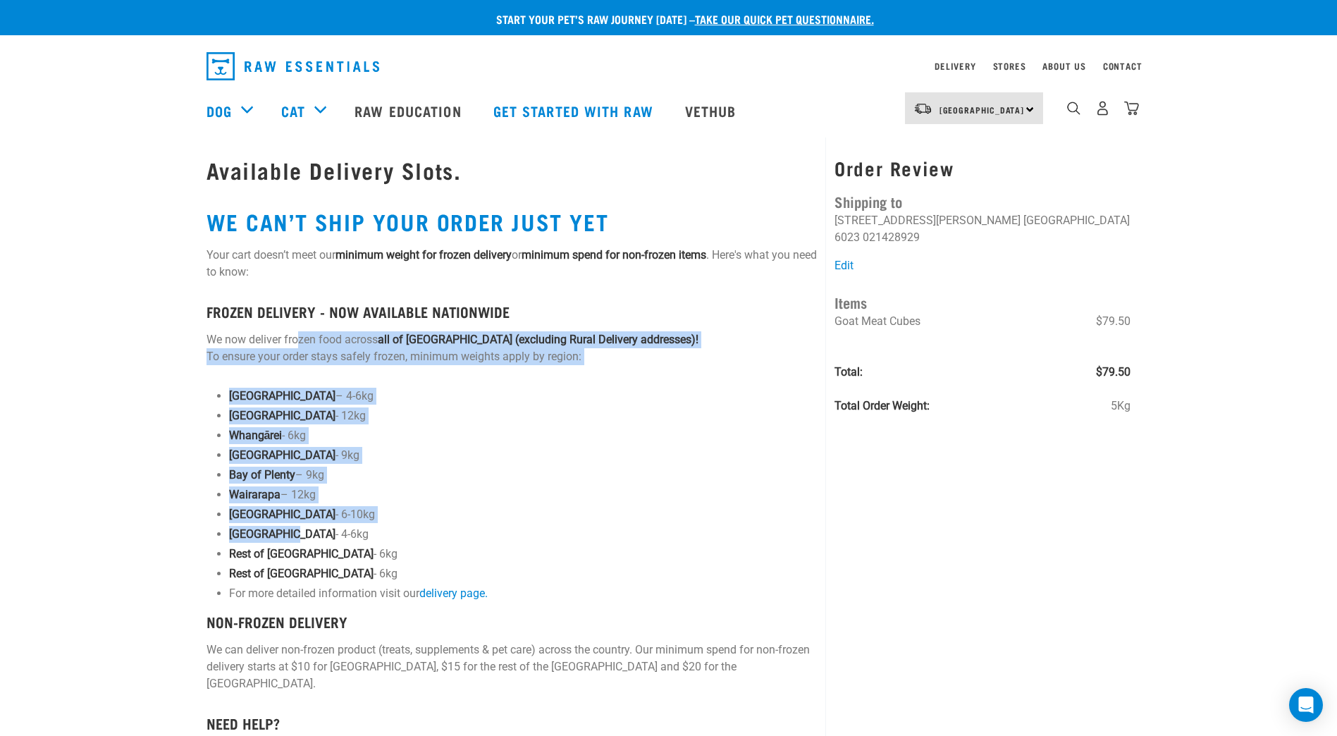
drag, startPoint x: 301, startPoint y: 341, endPoint x: 282, endPoint y: 547, distance: 206.7
click at [282, 544] on div "Available Delivery Slots. WE CAN’T SHIP YOUR ORDER JUST YET Your cart doesn’t m…" at bounding box center [512, 486] width 628 height 699
click at [477, 494] on p "Wairarapa – 12kg" at bounding box center [523, 494] width 589 height 17
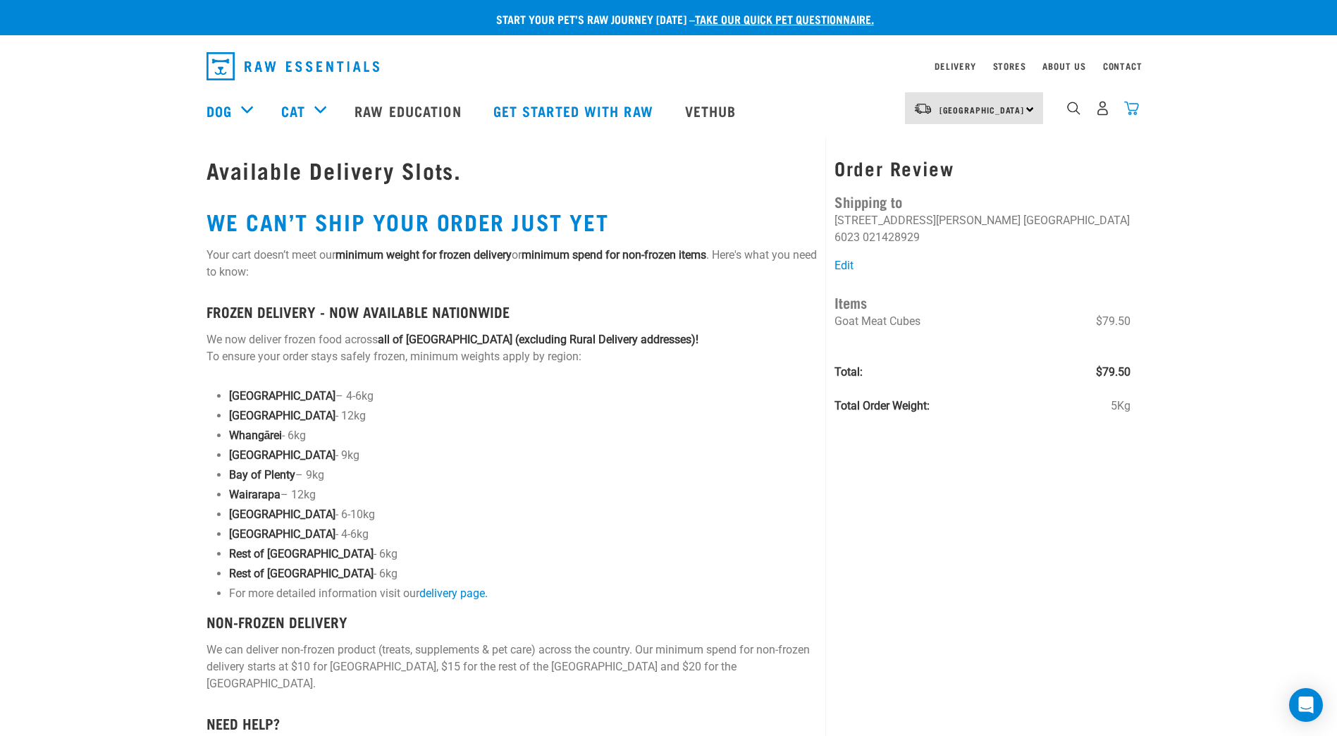
click at [1132, 112] on img "dropdown navigation" at bounding box center [1131, 108] width 15 height 15
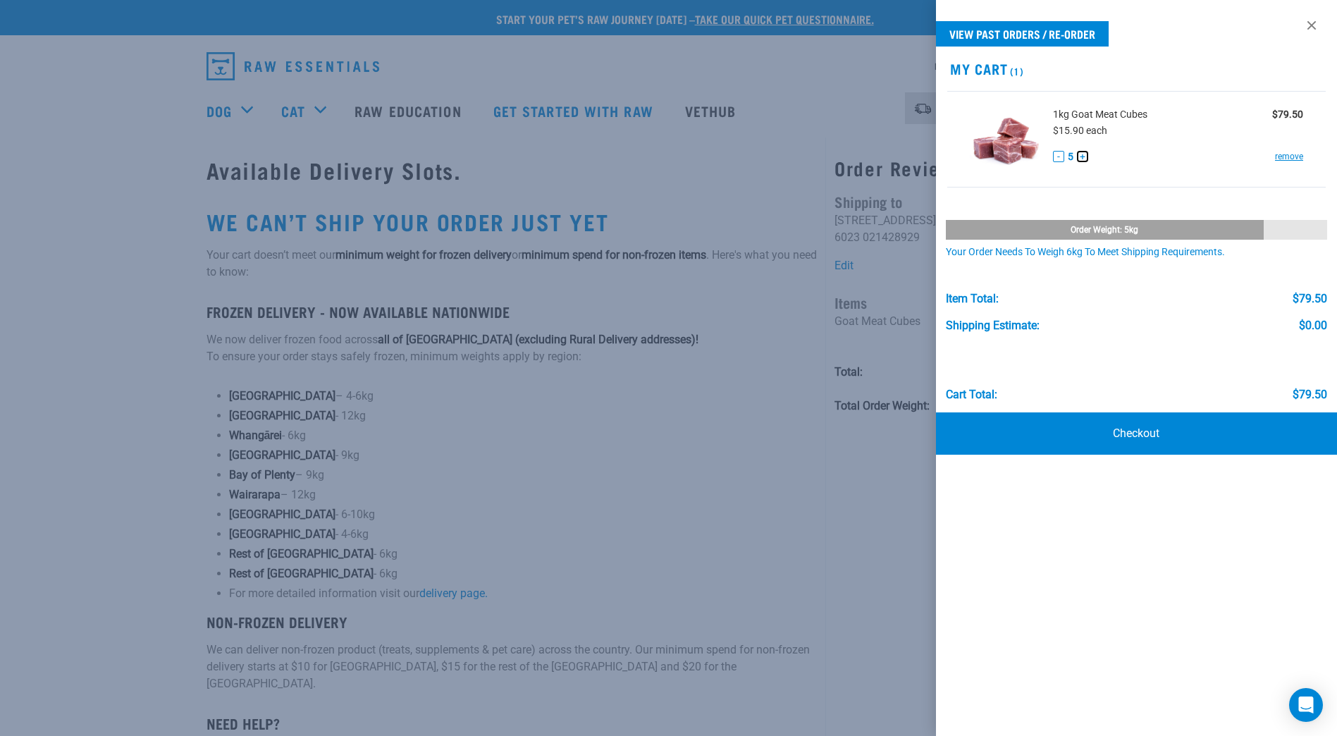
click at [1081, 155] on button "+" at bounding box center [1082, 156] width 11 height 11
click at [1130, 427] on link "Checkout" at bounding box center [1136, 433] width 401 height 42
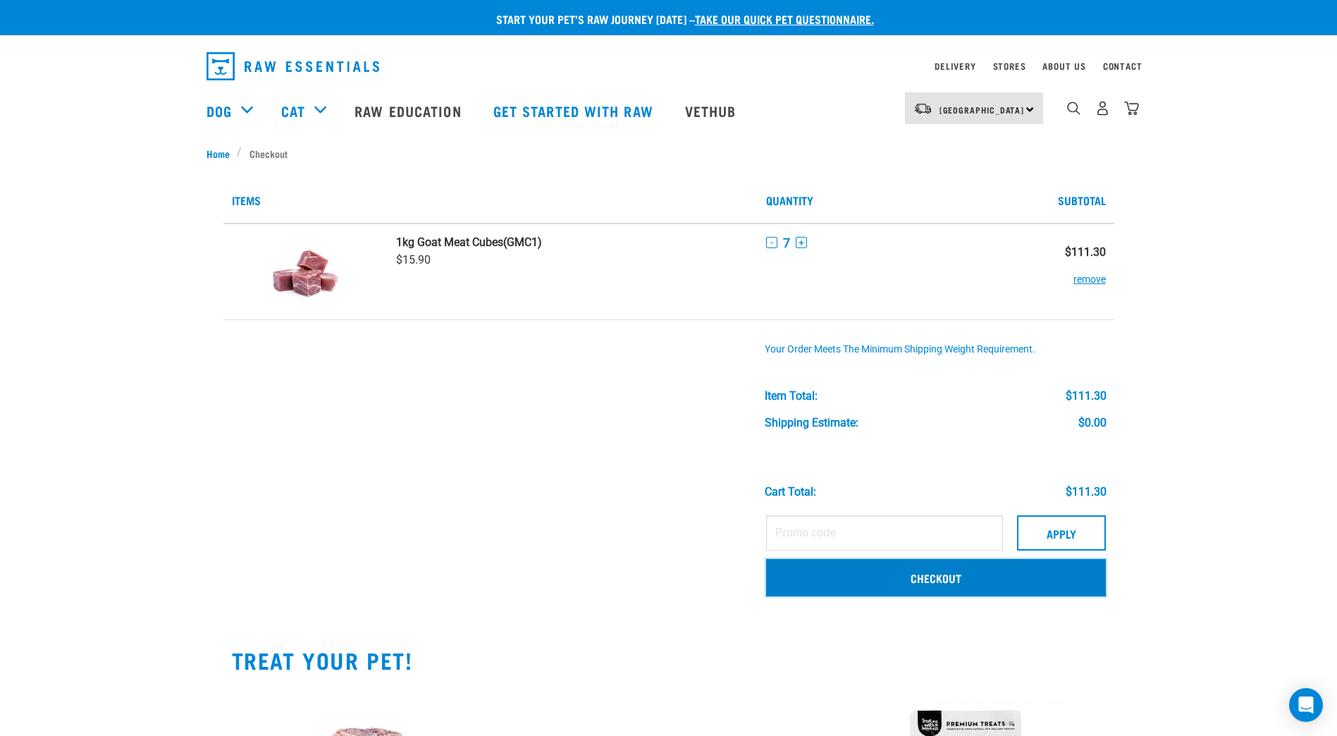
click at [924, 574] on link "Checkout" at bounding box center [936, 577] width 340 height 37
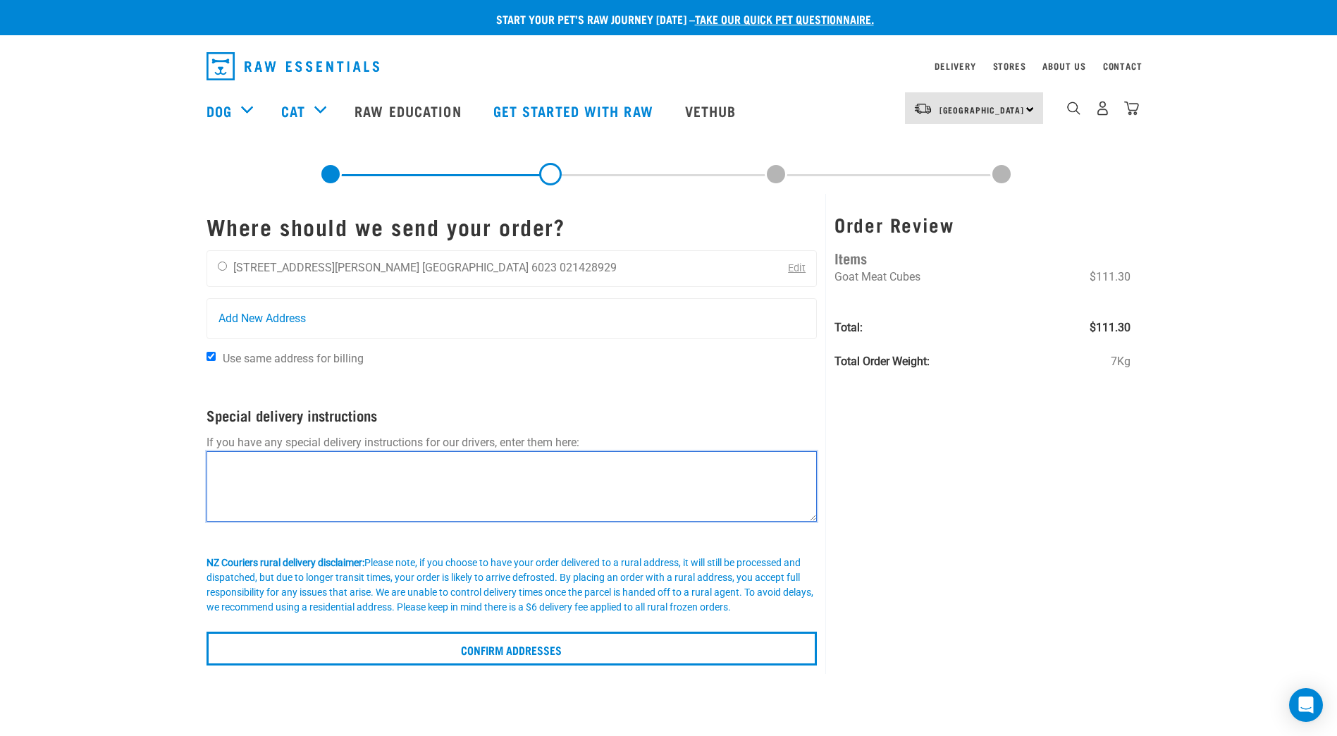
click at [282, 470] on textarea at bounding box center [512, 486] width 611 height 70
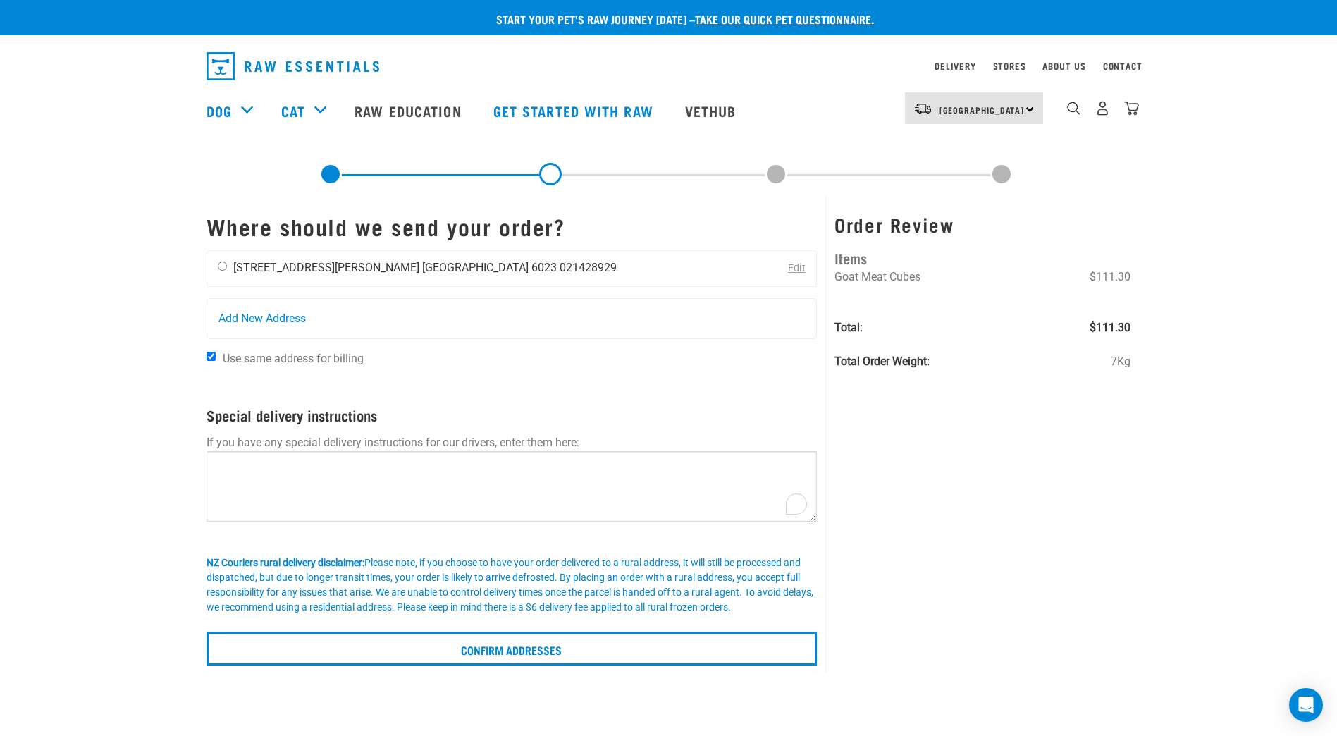
click at [221, 266] on input "radio" at bounding box center [222, 266] width 9 height 9
radio input "true"
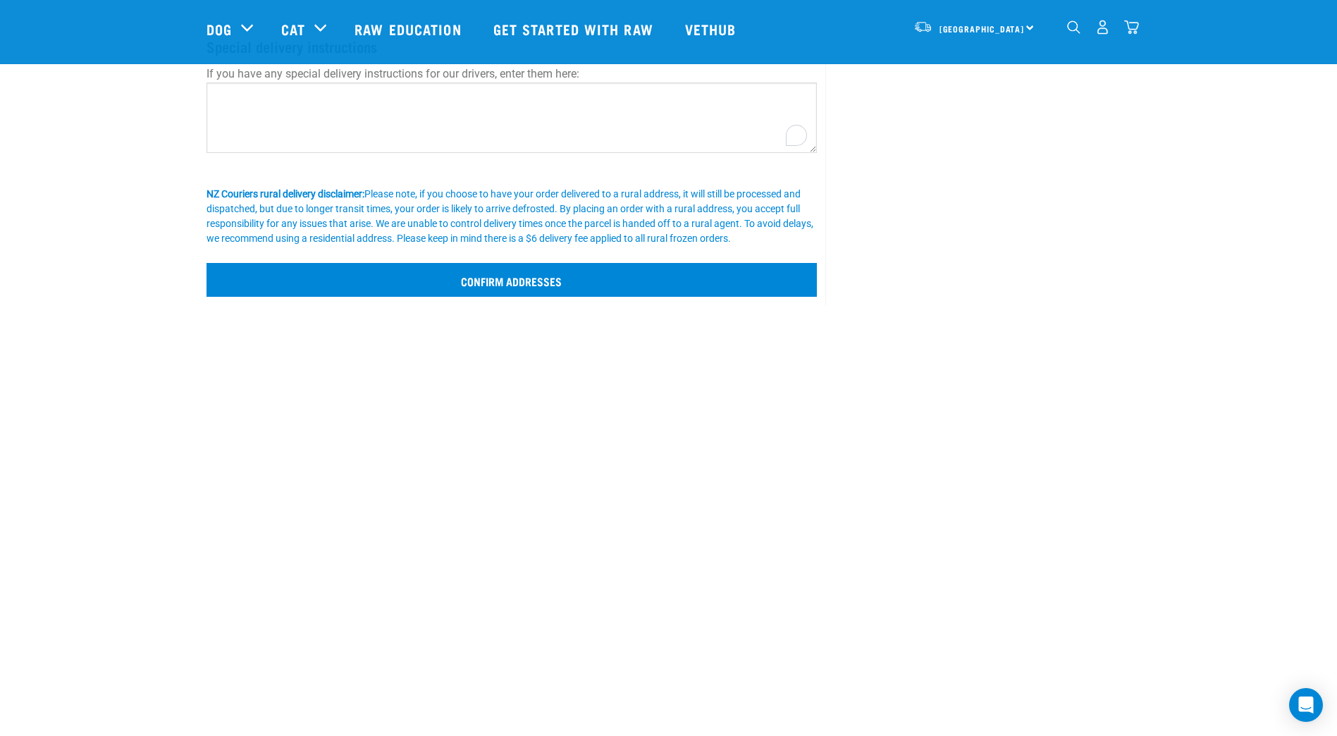
scroll to position [263, 0]
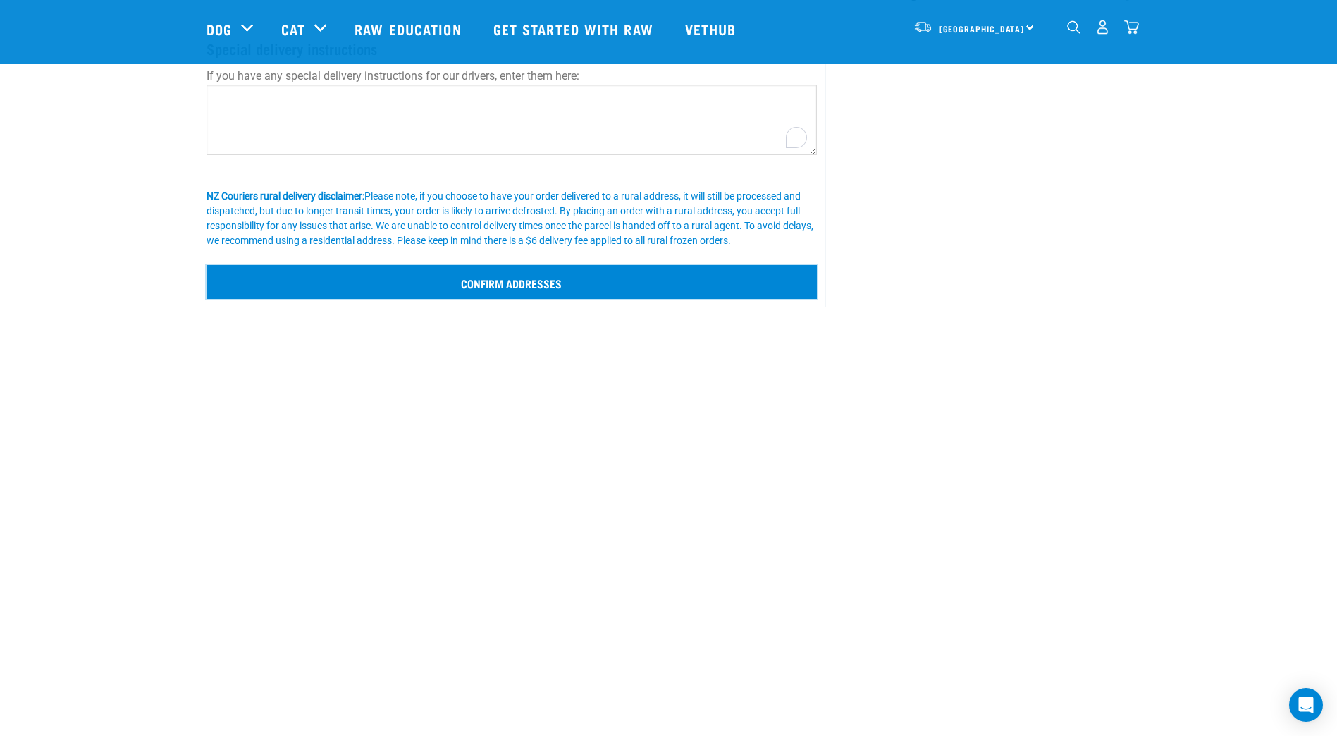
click at [510, 285] on input "Confirm addresses" at bounding box center [512, 282] width 611 height 34
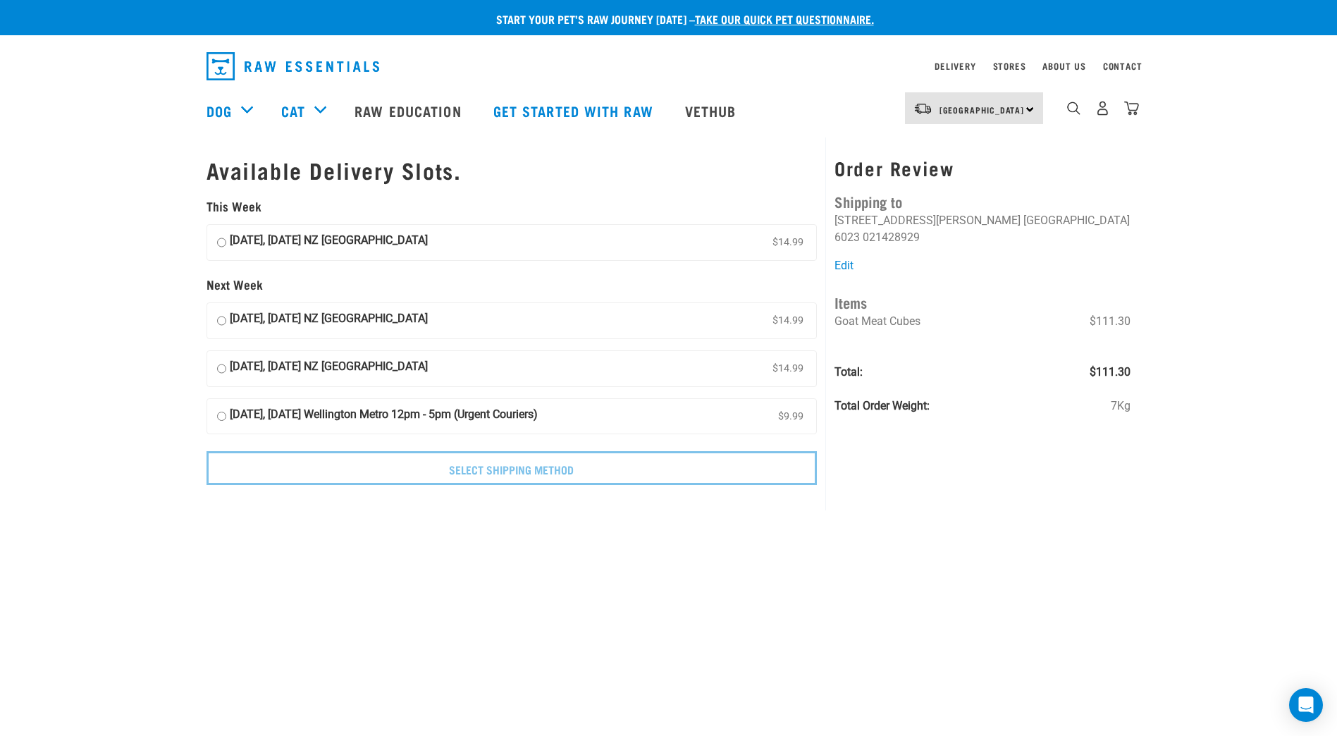
click at [219, 239] on input "[DATE], [DATE] NZ [GEOGRAPHIC_DATA] $14.99" at bounding box center [221, 242] width 9 height 21
radio input "true"
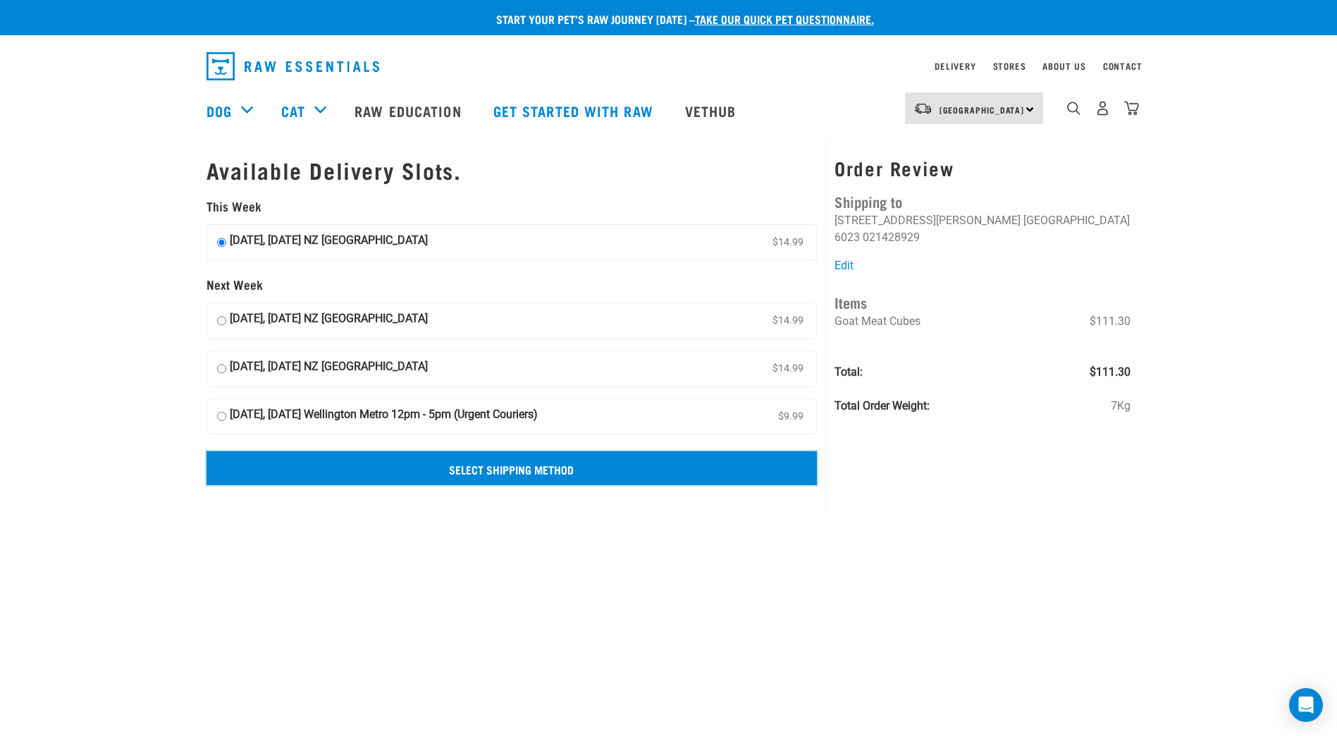
click at [527, 474] on input "Select Shipping Method" at bounding box center [512, 468] width 611 height 34
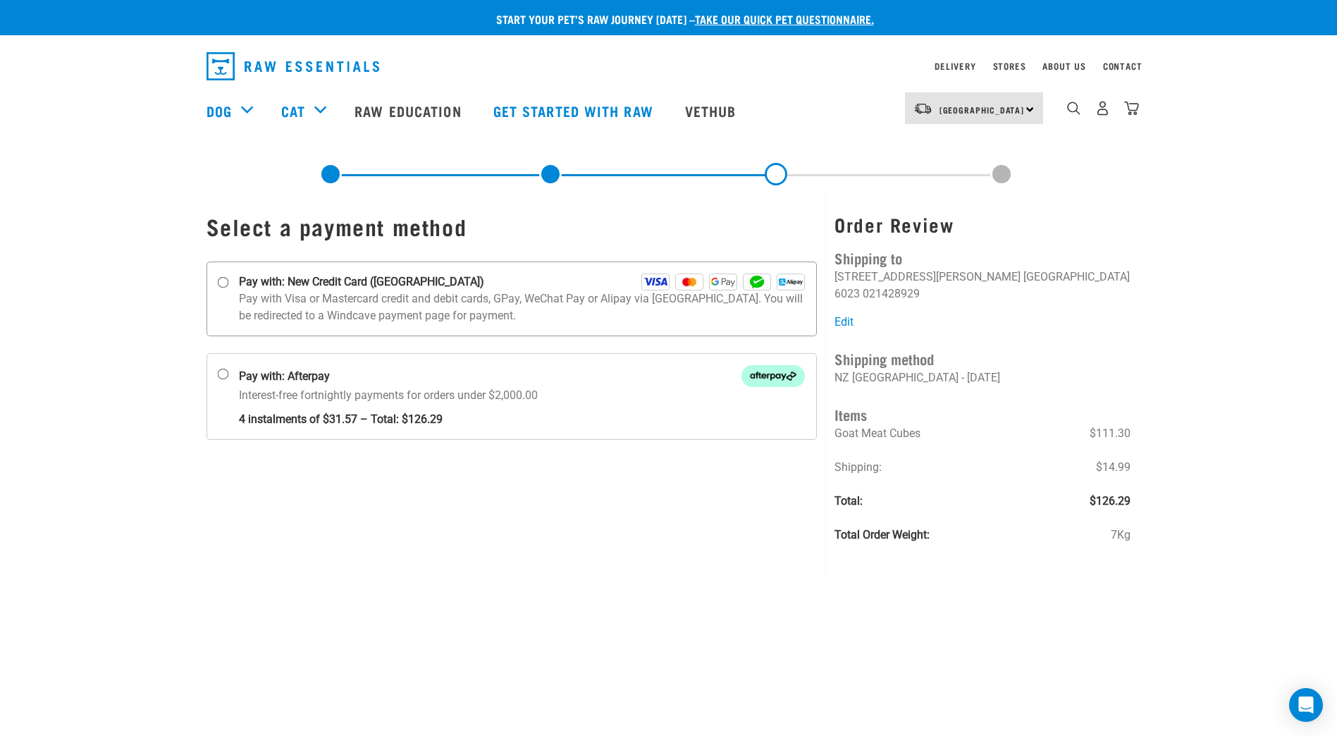
click at [223, 282] on input "Pay with: New Credit Card ([GEOGRAPHIC_DATA])" at bounding box center [222, 282] width 11 height 11
radio input "true"
click at [714, 302] on p "Pay with Visa or Mastercard credit and debit cards, GPay, WeChat Pay or Alipay …" at bounding box center [522, 307] width 567 height 34
click at [228, 288] on input "Pay with: New Credit Card ([GEOGRAPHIC_DATA])" at bounding box center [222, 282] width 11 height 11
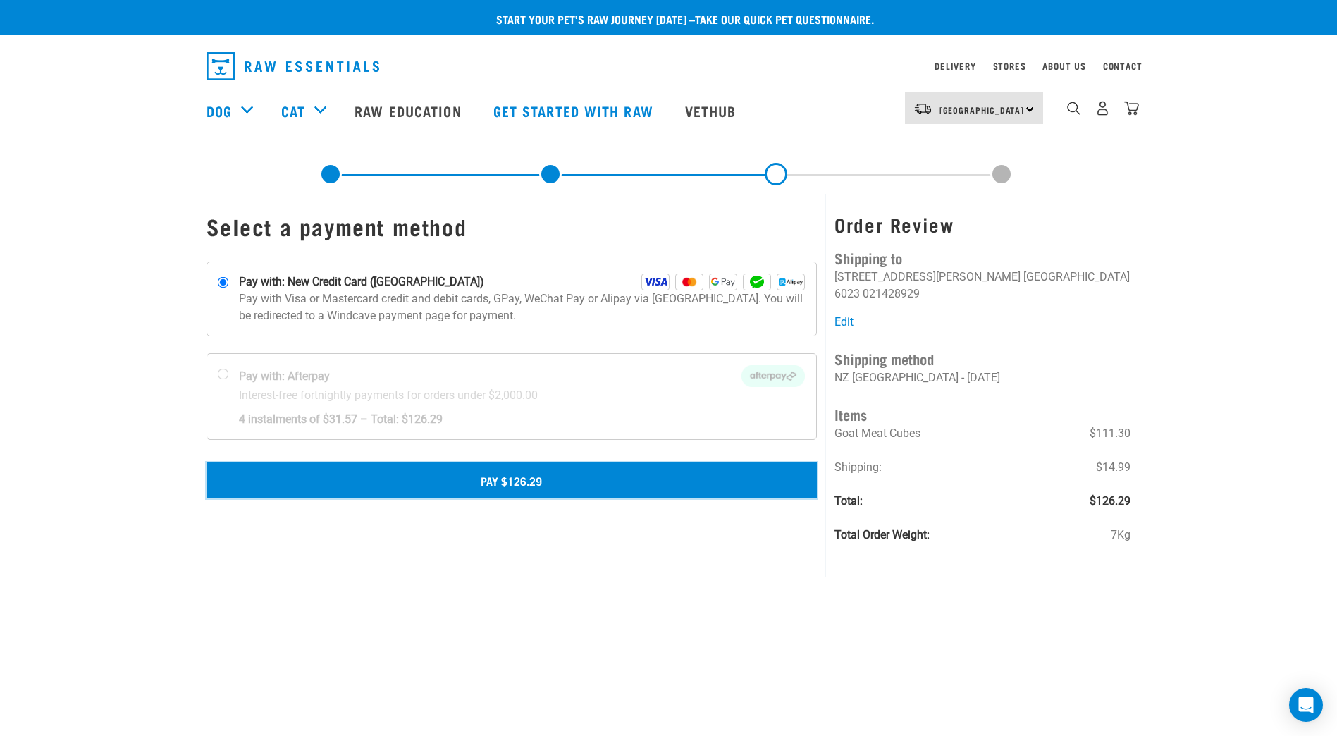
click at [532, 478] on button "Pay $126.29" at bounding box center [512, 479] width 611 height 35
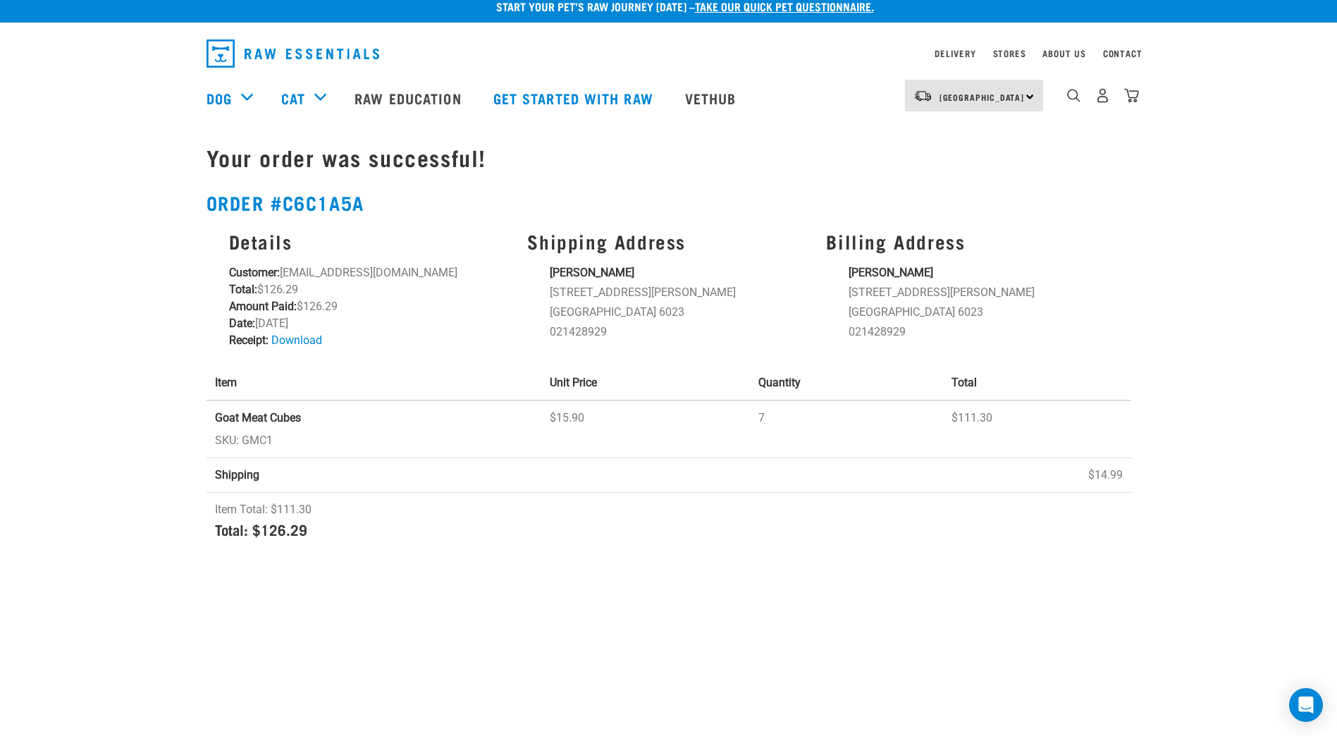
scroll to position [15, 0]
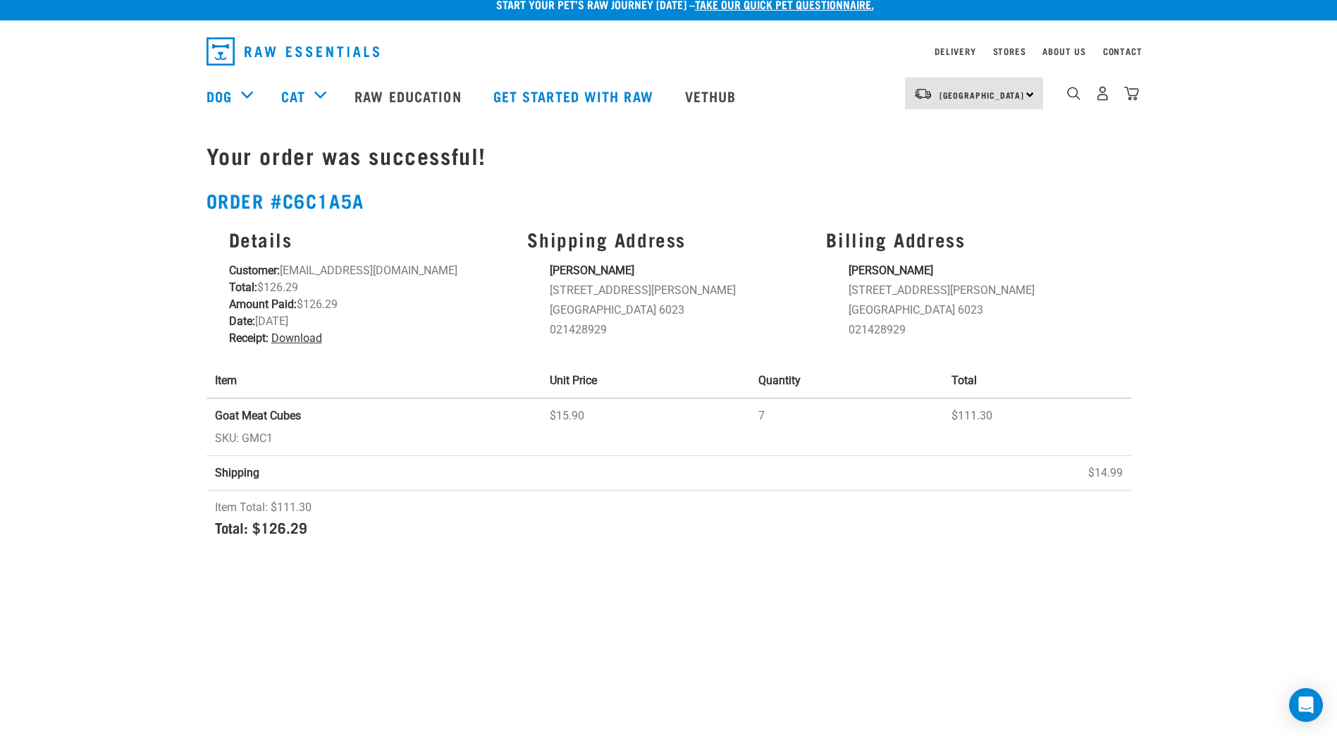
click at [295, 340] on link "Download" at bounding box center [296, 337] width 51 height 13
